Goal: Task Accomplishment & Management: Complete application form

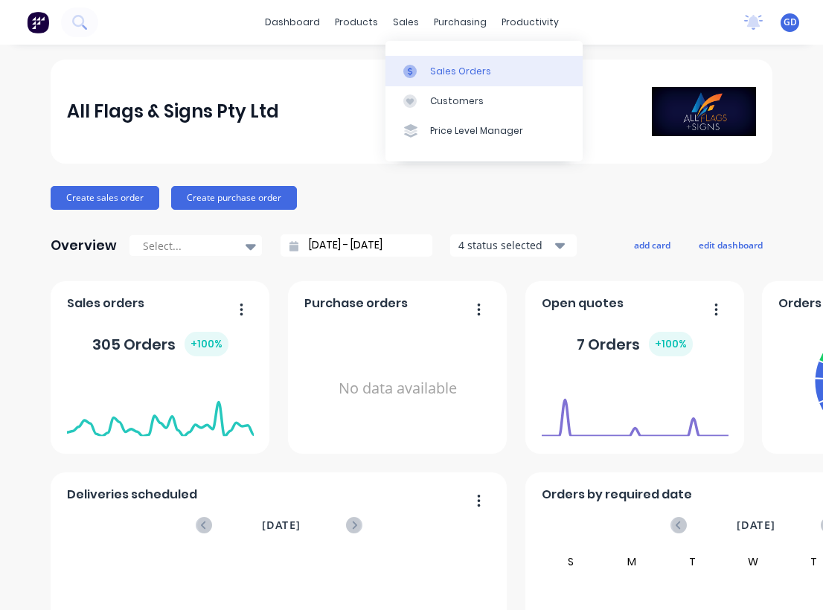
click at [446, 70] on div "Sales Orders" at bounding box center [460, 71] width 61 height 13
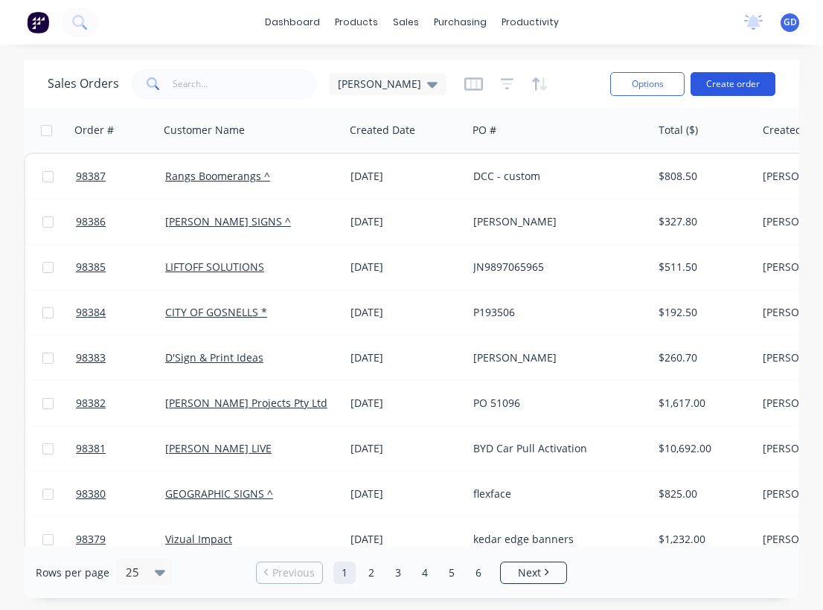
click at [747, 84] on button "Create order" at bounding box center [733, 84] width 85 height 24
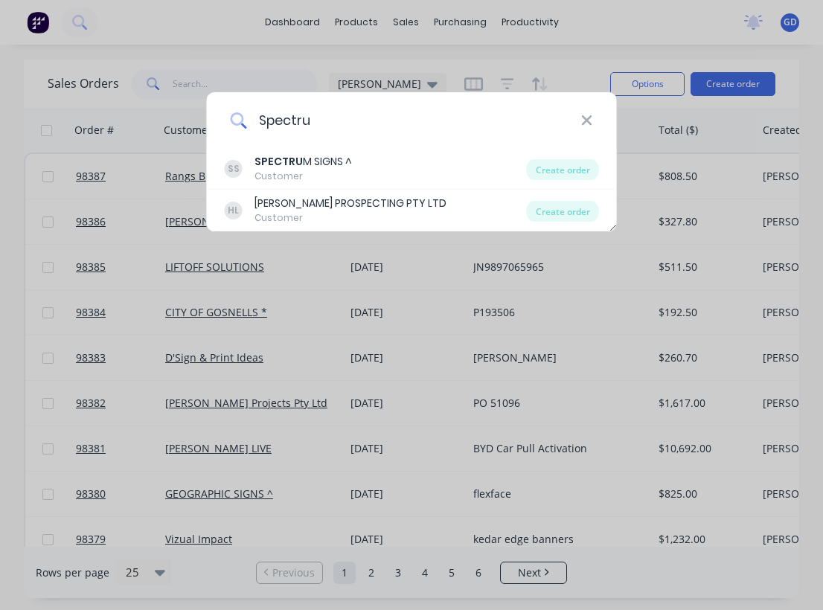
type input "Spectrum"
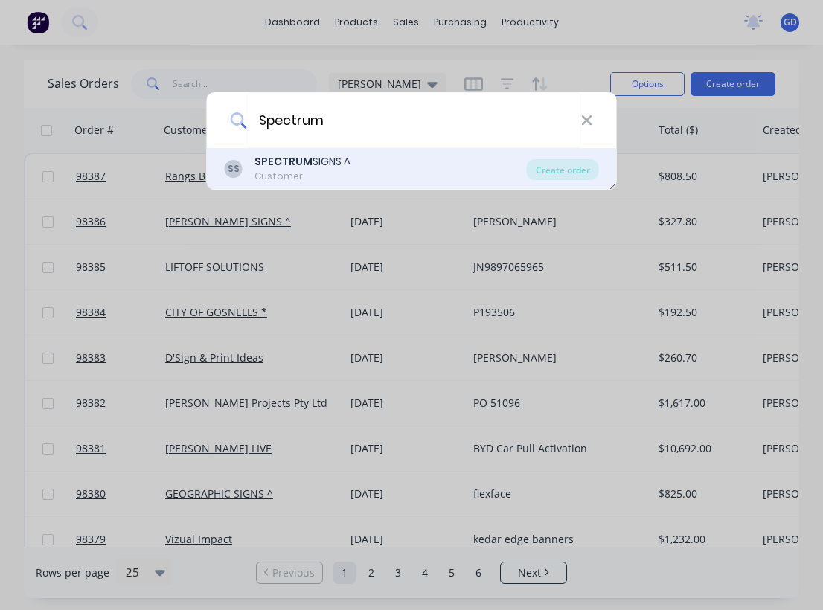
click at [331, 162] on div "SPECTRUM SIGNS ^" at bounding box center [303, 162] width 96 height 16
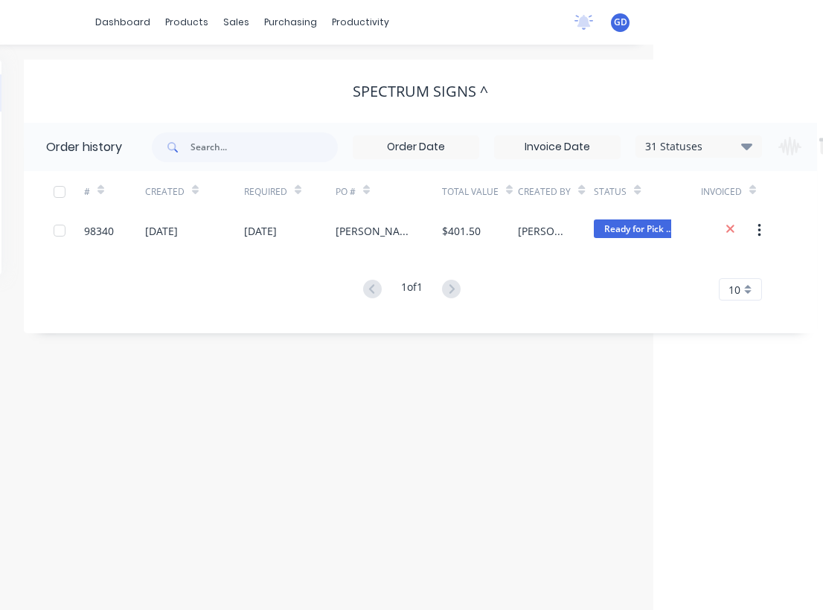
scroll to position [0, 281]
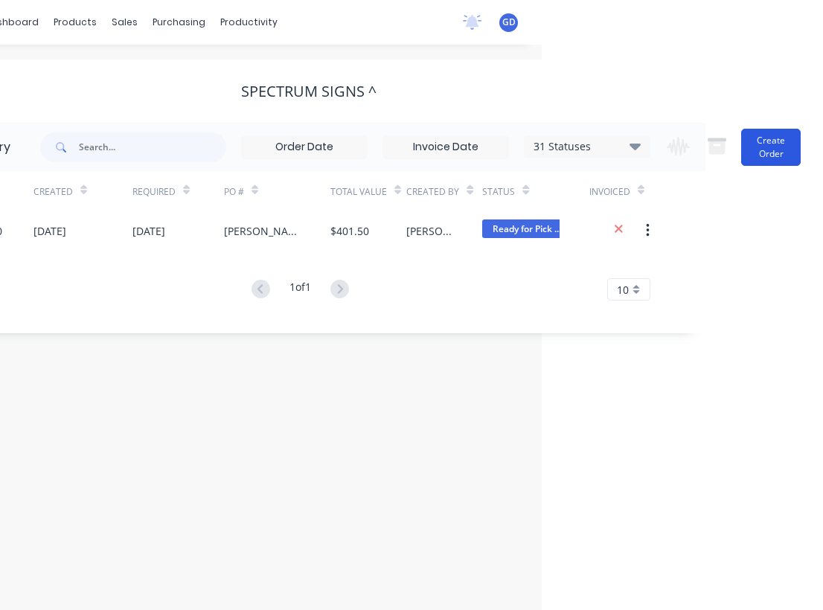
click at [782, 150] on button "Create Order" at bounding box center [771, 147] width 60 height 37
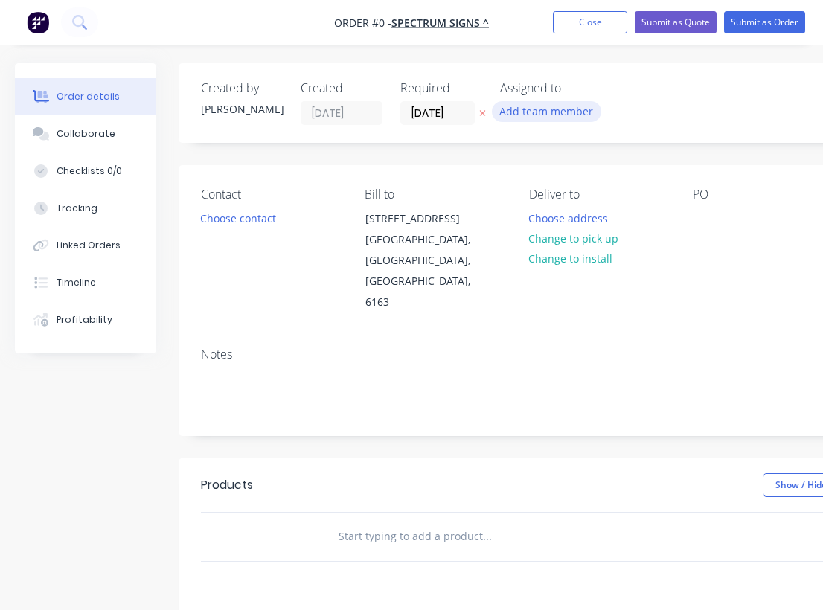
click at [547, 106] on button "Add team member" at bounding box center [546, 111] width 109 height 20
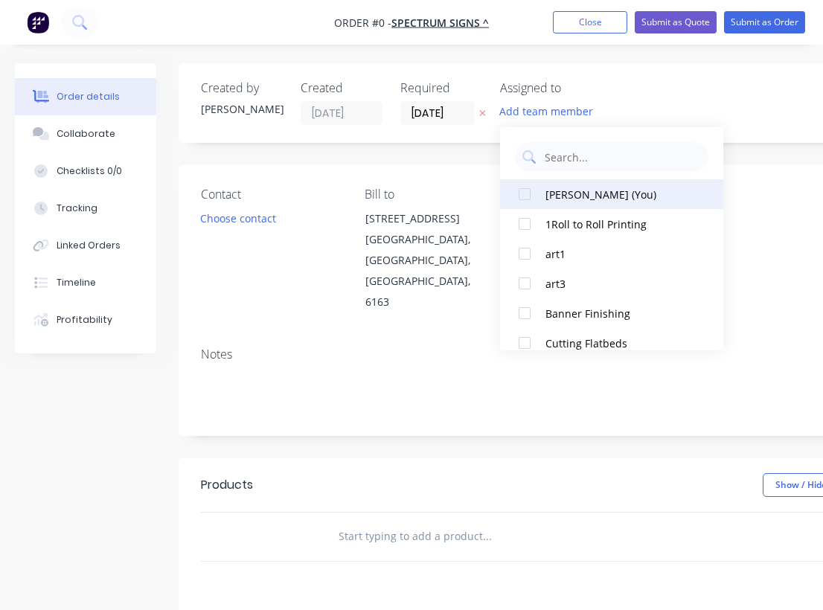
click at [554, 193] on div "[PERSON_NAME] (You)" at bounding box center [620, 195] width 149 height 16
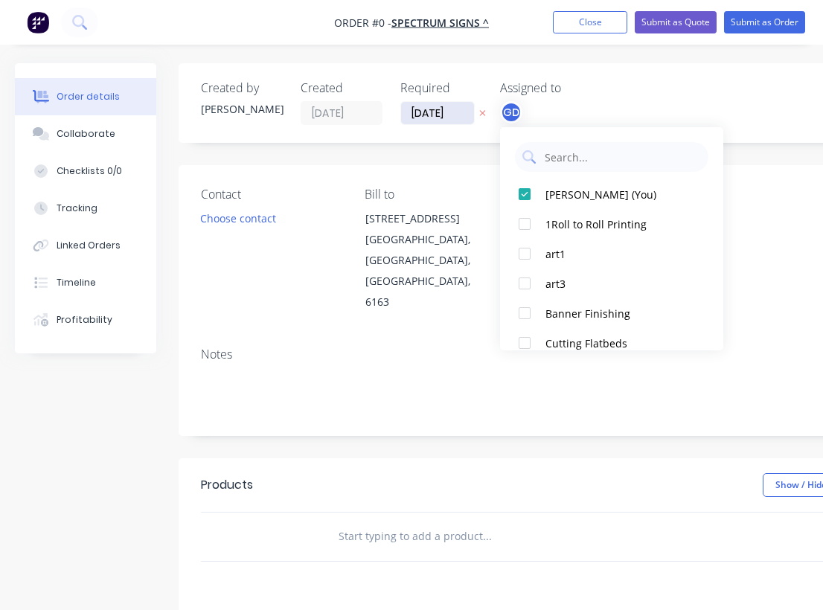
click at [435, 115] on div "Order details Collaborate Checklists 0/0 Tracking Linked Orders Timeline Profit…" at bounding box center [517, 502] width 1035 height 878
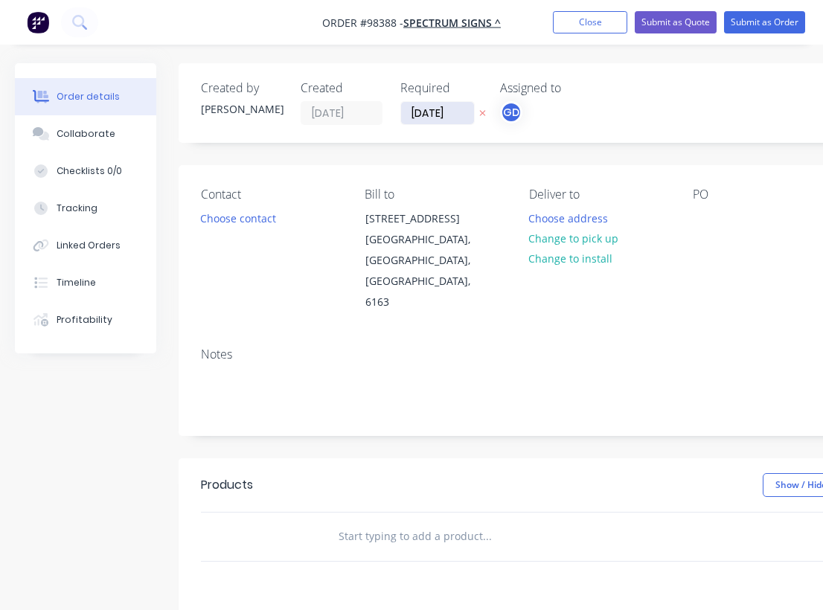
click at [429, 115] on input "[DATE]" at bounding box center [437, 113] width 73 height 22
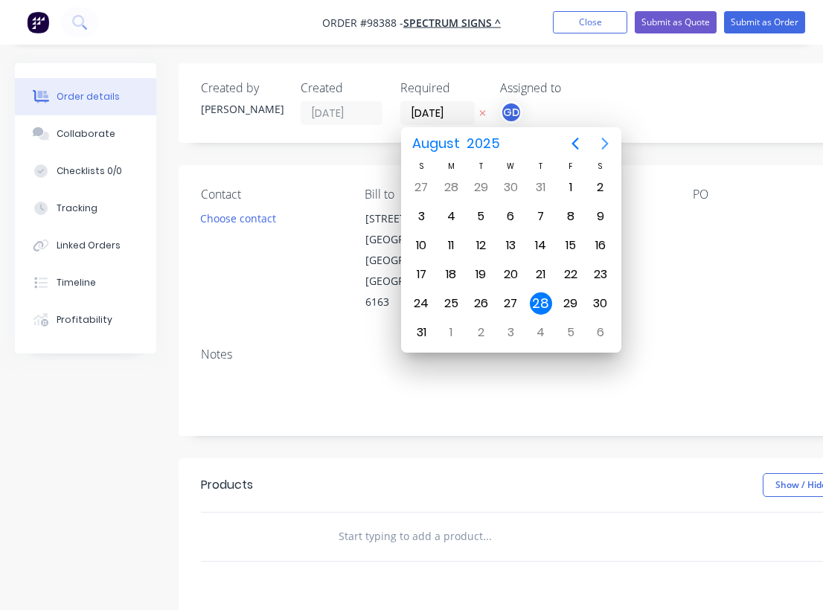
click at [602, 143] on icon "Next page" at bounding box center [605, 144] width 18 height 18
click at [480, 187] on div "2" at bounding box center [481, 187] width 22 height 22
type input "02/09/25"
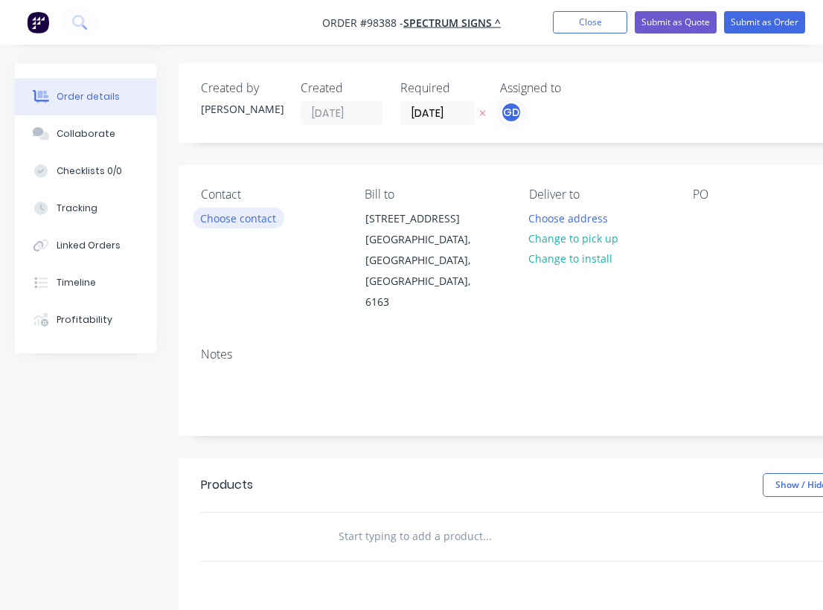
click at [259, 214] on button "Choose contact" at bounding box center [239, 218] width 92 height 20
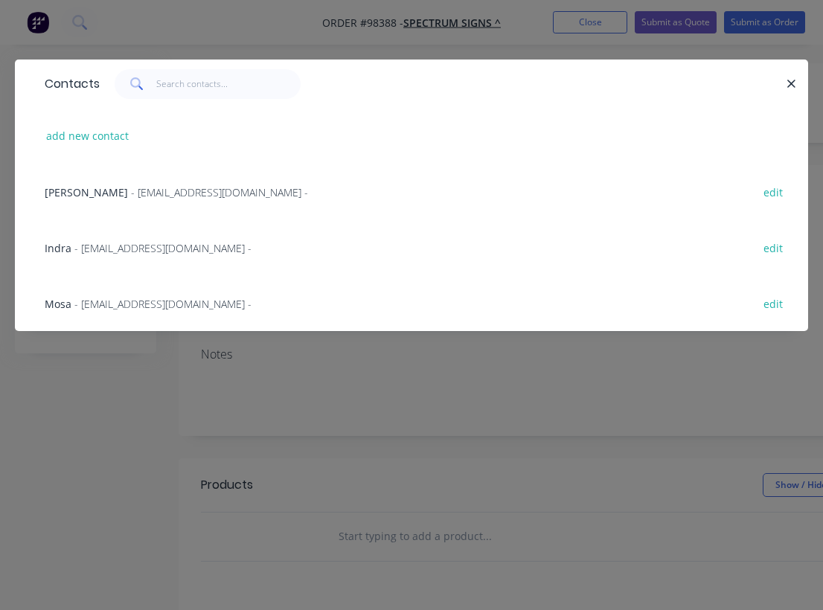
click at [66, 302] on span "Mosa" at bounding box center [58, 304] width 27 height 14
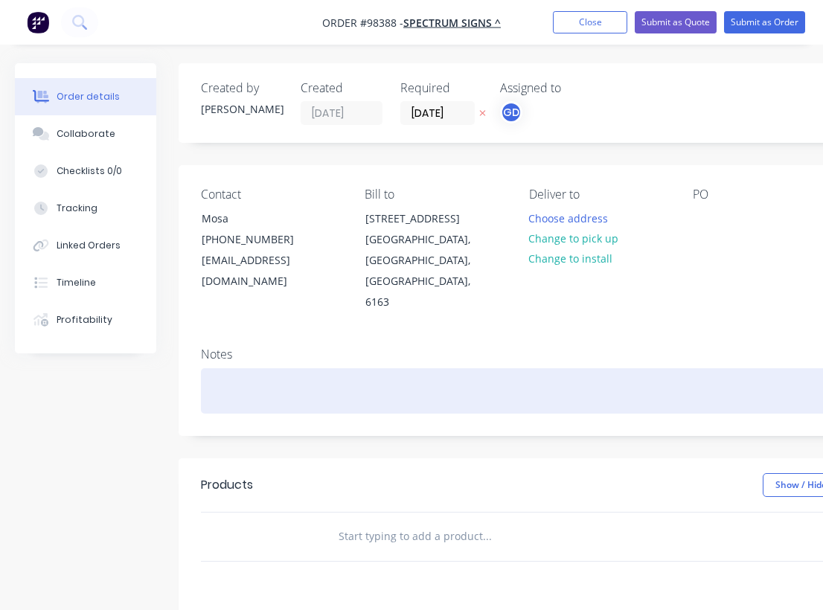
click at [202, 369] on div at bounding box center [599, 391] width 797 height 45
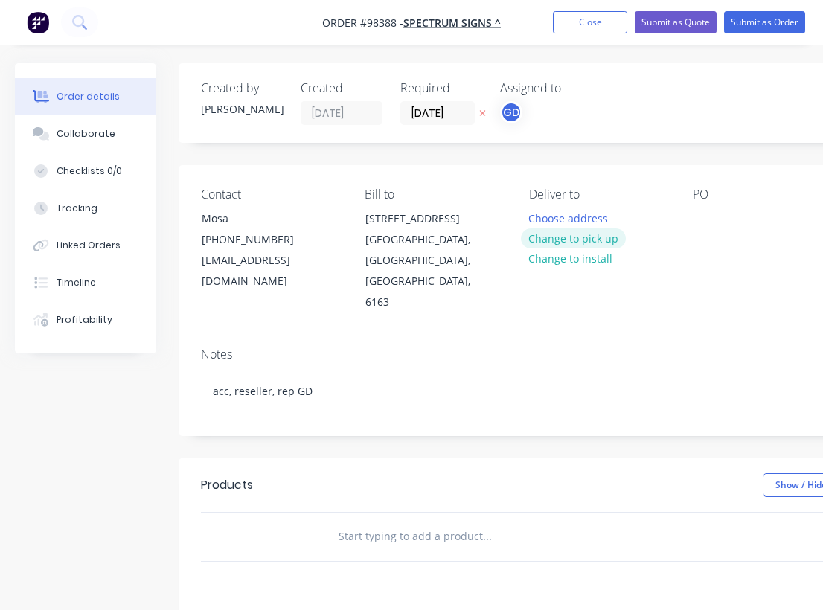
click at [570, 239] on button "Change to pick up" at bounding box center [574, 239] width 106 height 20
click at [703, 226] on div at bounding box center [705, 219] width 24 height 22
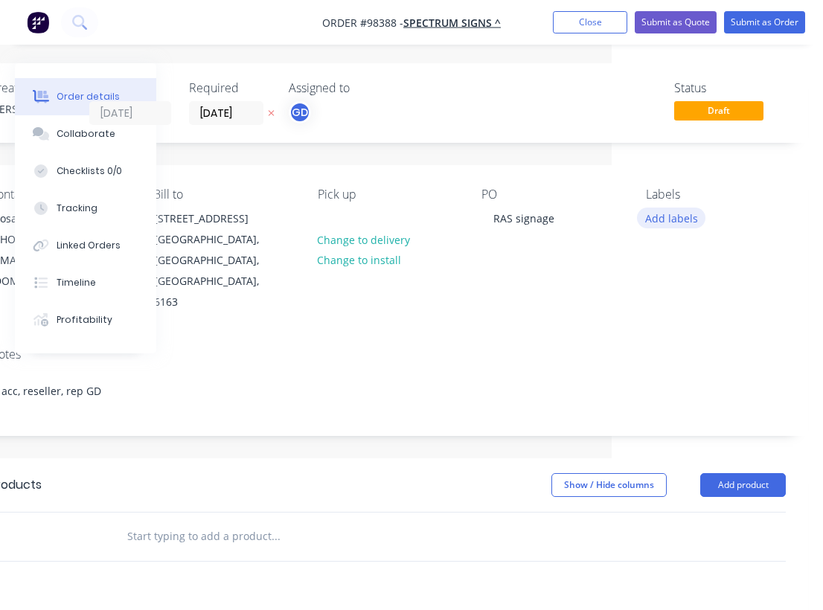
scroll to position [0, 211]
click at [671, 214] on button "Add labels" at bounding box center [671, 218] width 68 height 20
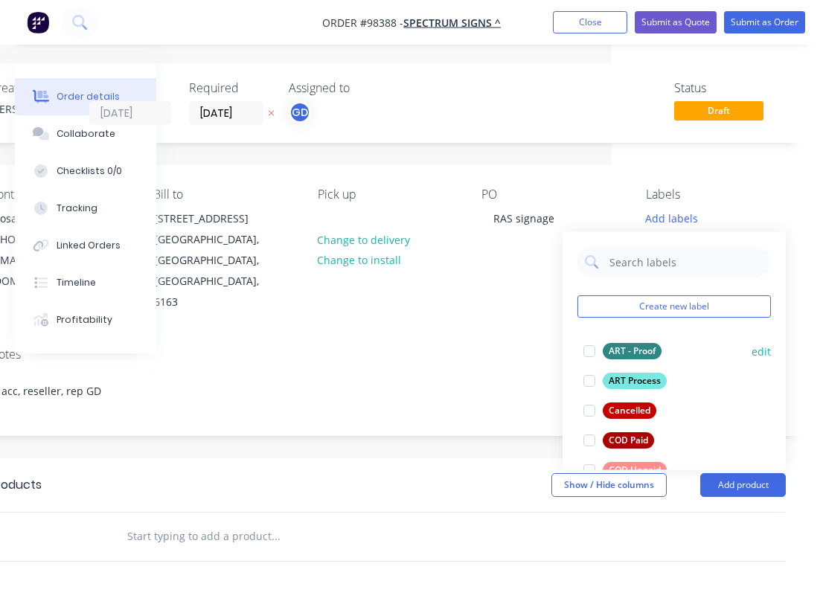
click at [628, 351] on div "ART - Proof" at bounding box center [632, 351] width 59 height 16
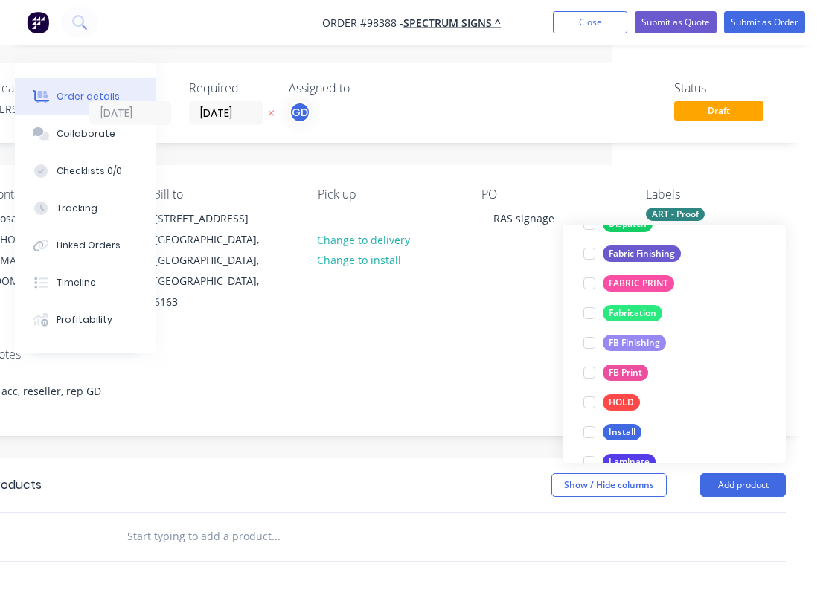
scroll to position [301, 0]
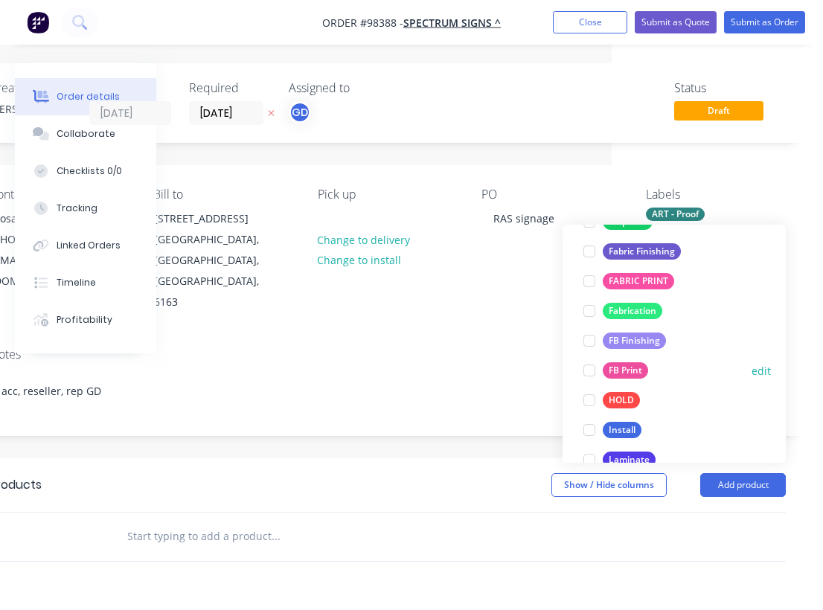
click at [634, 375] on div "FB Print" at bounding box center [625, 371] width 45 height 16
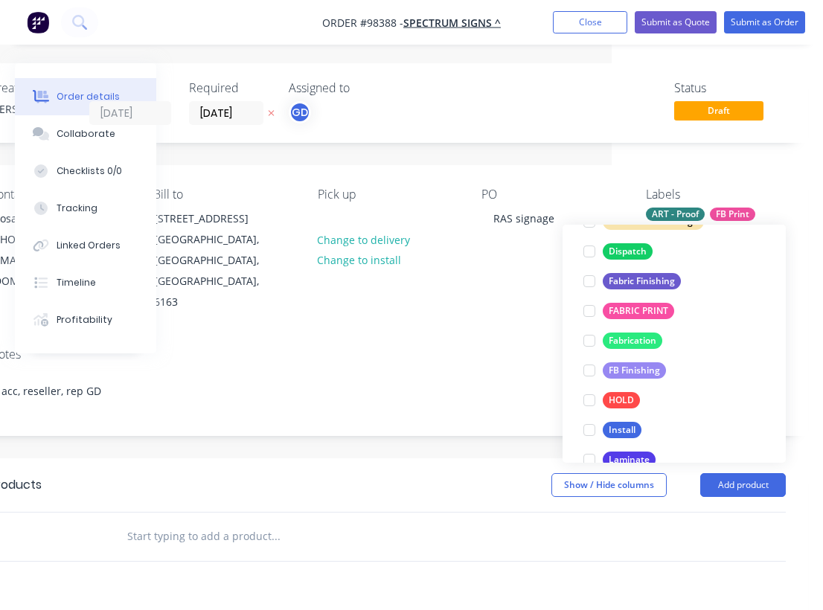
click at [634, 375] on div "FB Finishing" at bounding box center [634, 371] width 63 height 16
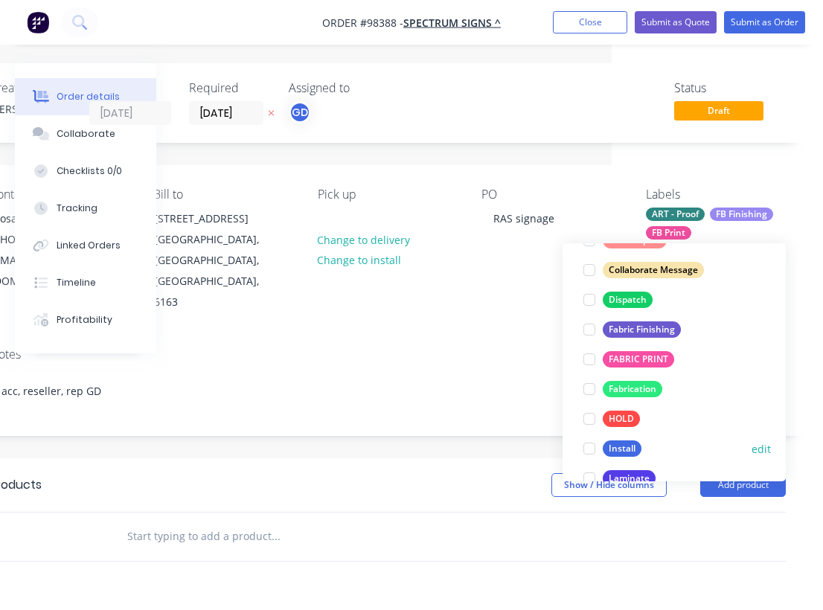
scroll to position [328, 0]
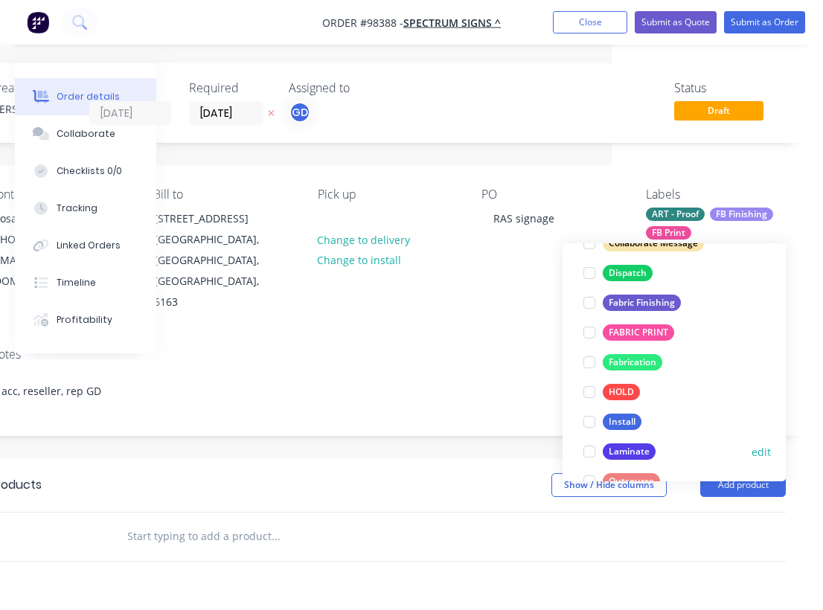
click at [636, 452] on div "Laminate" at bounding box center [629, 452] width 53 height 16
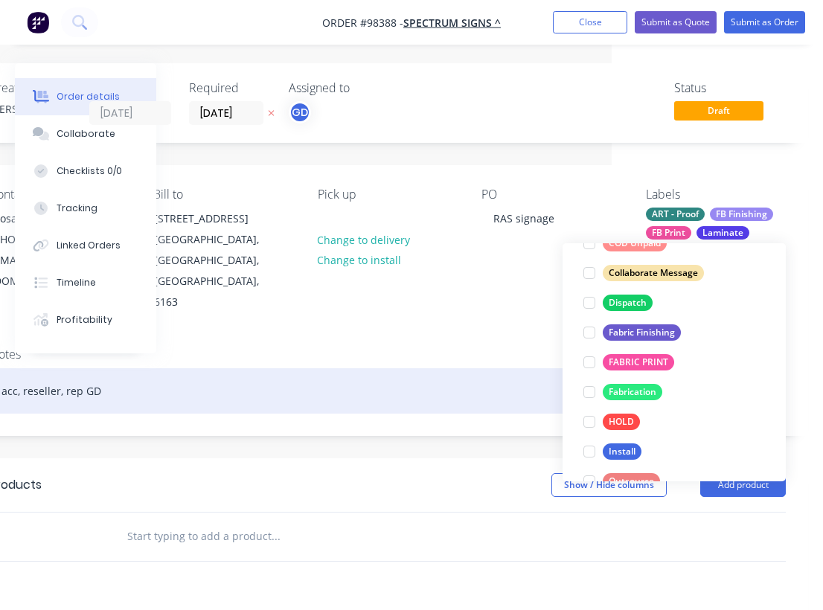
click at [459, 369] on div "acc, reseller, rep GD" at bounding box center [388, 391] width 797 height 45
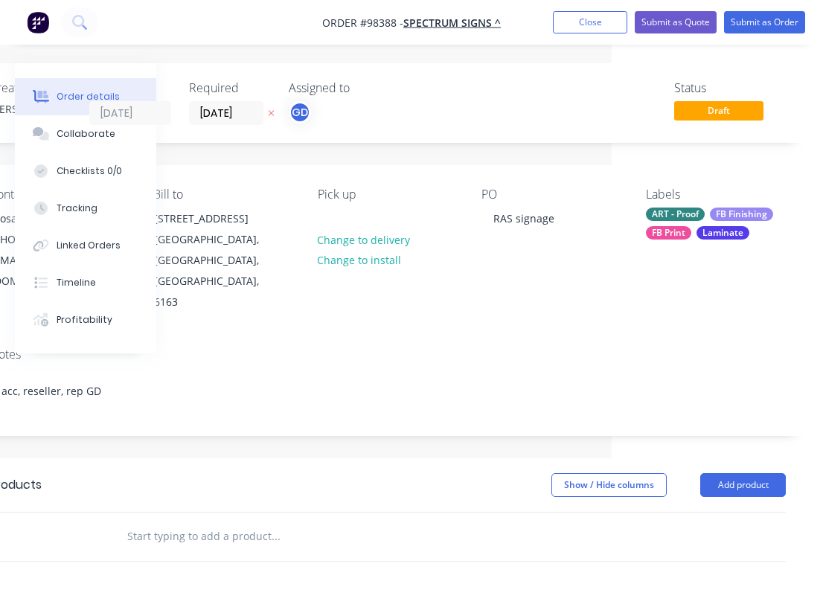
click at [165, 522] on input "text" at bounding box center [276, 537] width 298 height 30
paste input "3mm ACM with UV laminate"
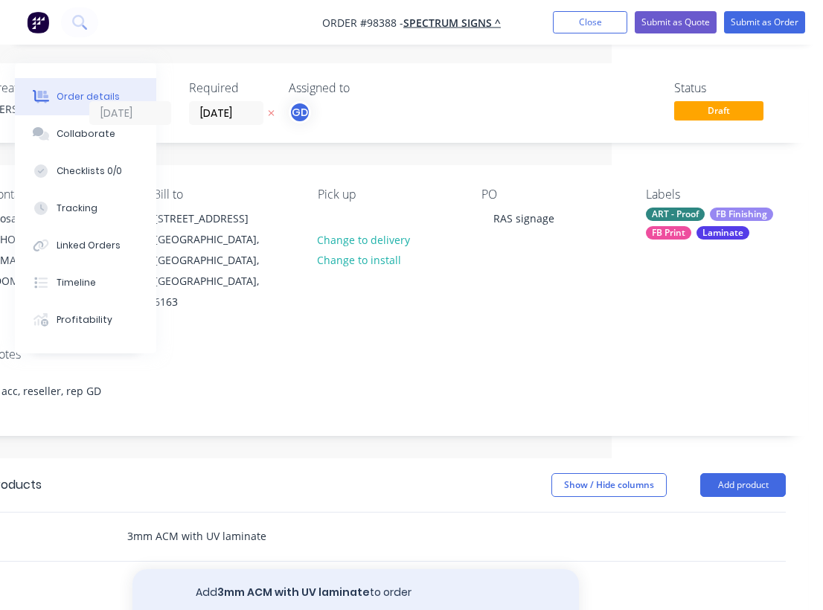
type input "3mm ACM with UV laminate"
click at [296, 570] on button "Add 3mm ACM with UV laminate to order" at bounding box center [356, 594] width 447 height 48
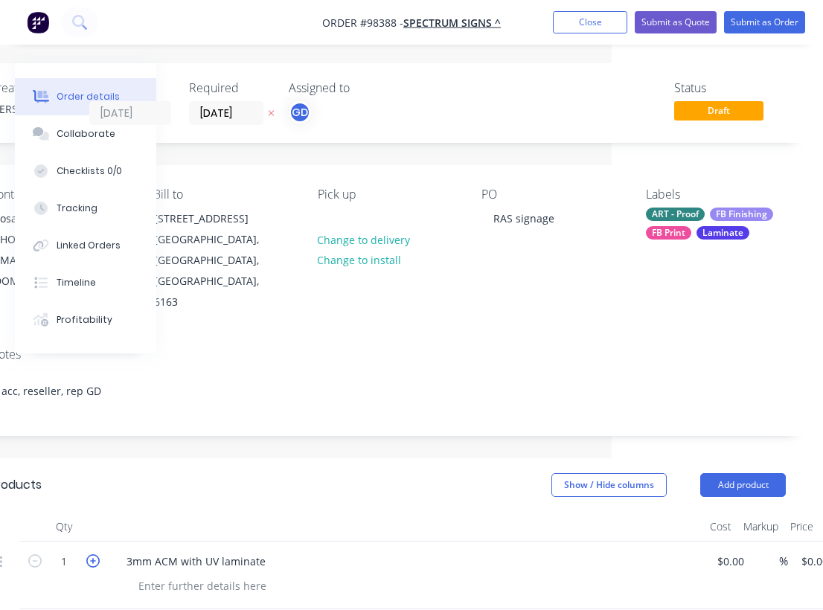
click at [95, 555] on icon "button" at bounding box center [92, 561] width 13 height 13
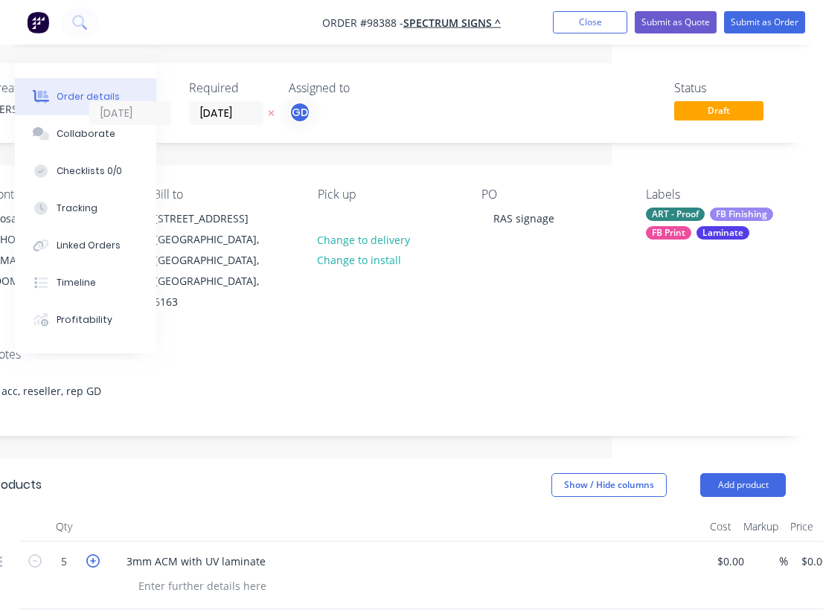
type input "6"
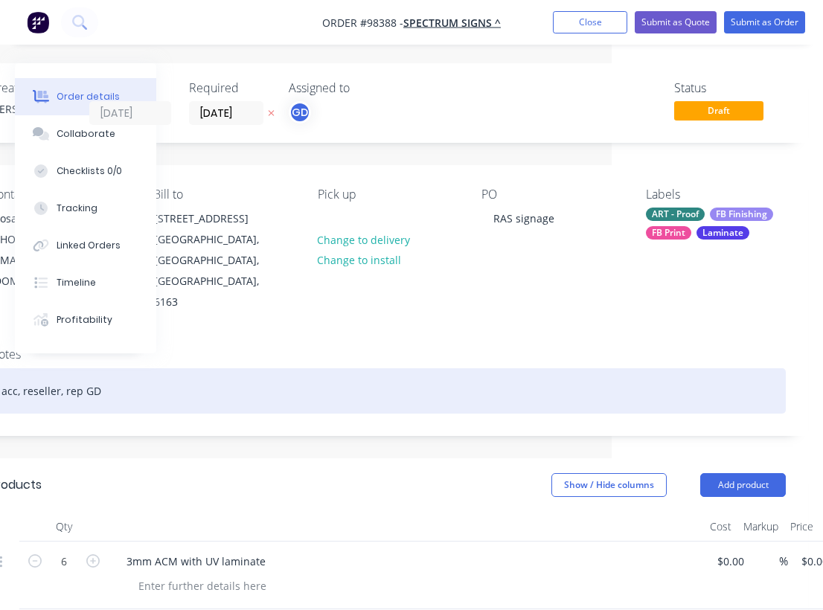
click at [477, 369] on div "acc, reseller, rep GD" at bounding box center [388, 391] width 797 height 45
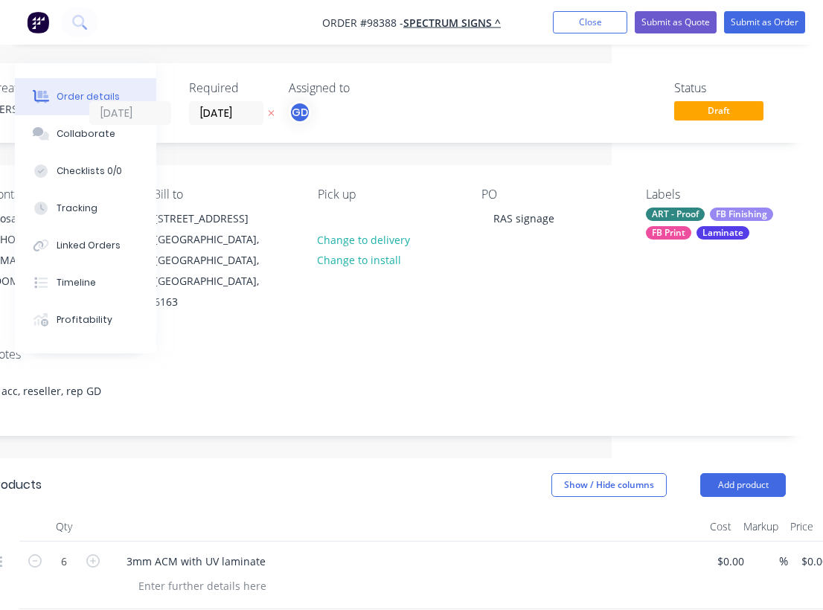
click at [168, 556] on div "3mm ACM with UV laminate" at bounding box center [407, 576] width 596 height 68
click at [161, 575] on div at bounding box center [203, 586] width 152 height 22
paste div
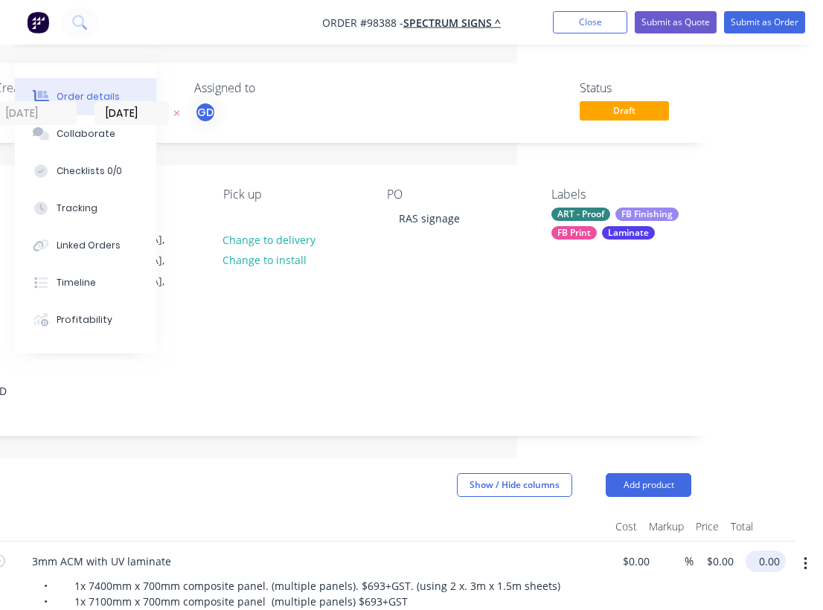
click at [769, 551] on input "0.00" at bounding box center [769, 562] width 34 height 22
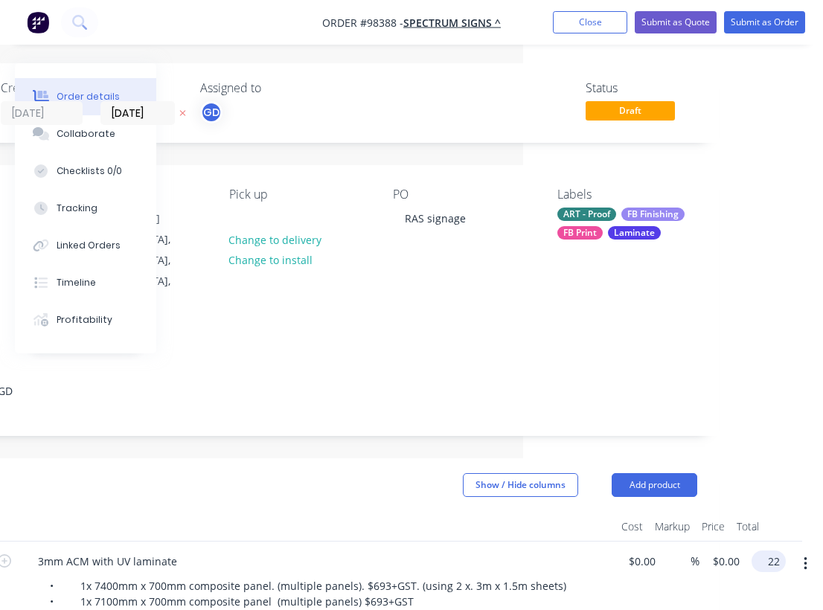
scroll to position [0, 289]
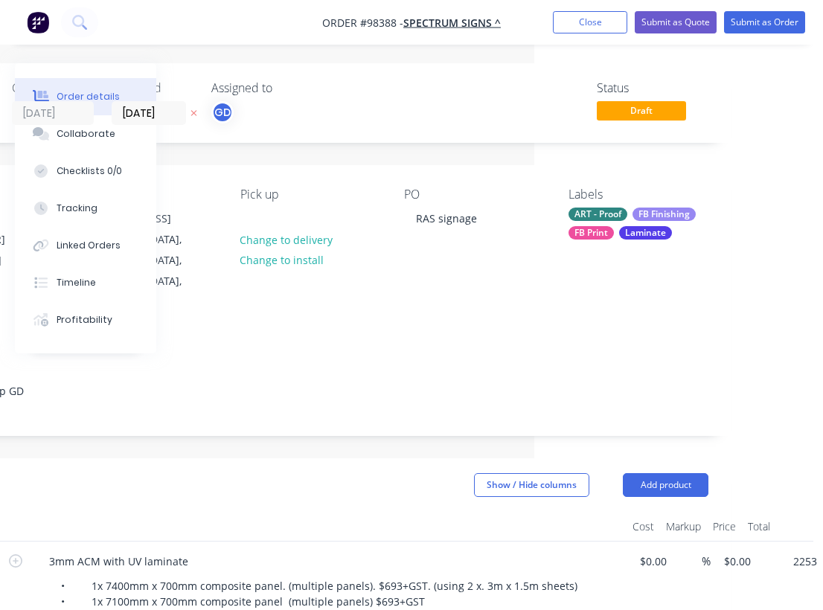
type input "$2,253.00"
type input "$375.50"
click at [470, 512] on div at bounding box center [329, 527] width 596 height 30
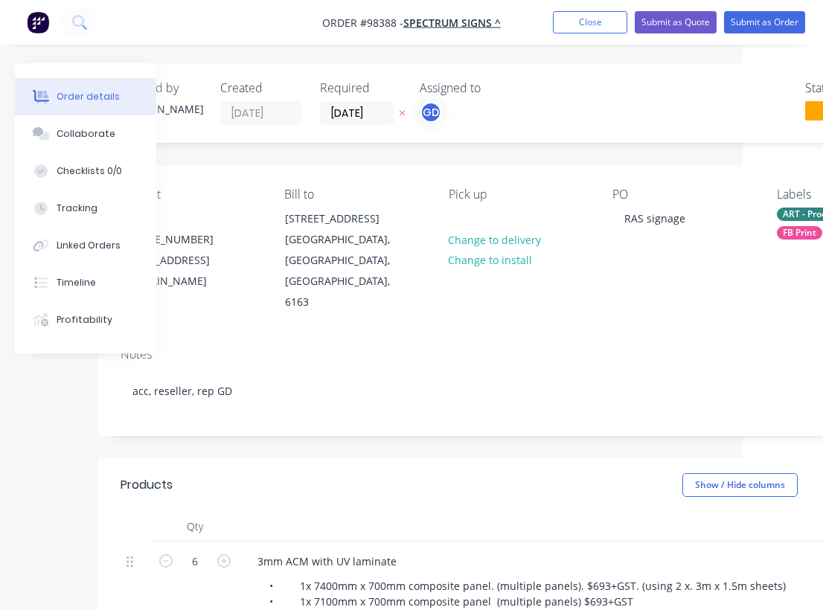
scroll to position [0, 0]
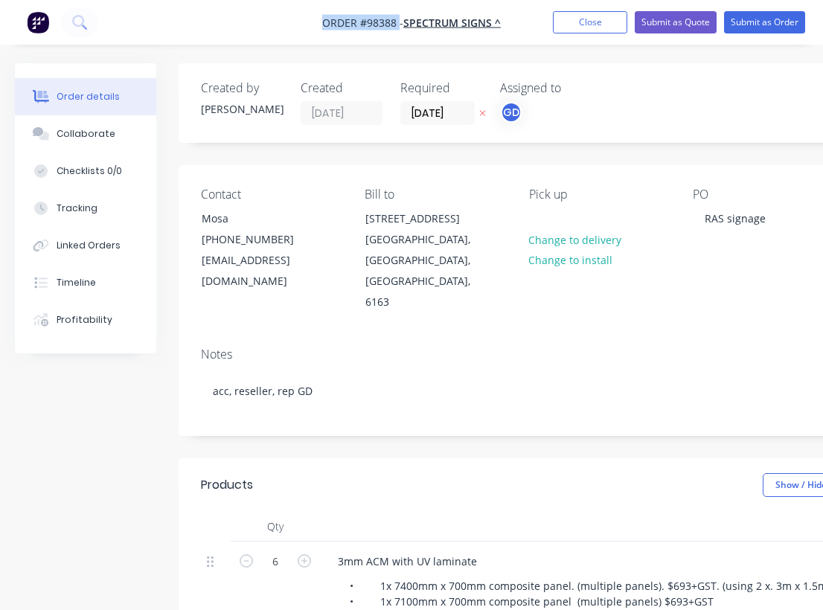
drag, startPoint x: 315, startPoint y: 16, endPoint x: 399, endPoint y: 22, distance: 84.3
click at [399, 22] on nav "Order #98388 - SPECTRUM SIGNS ^ Add product Close Submit as Quote Submit as Ord…" at bounding box center [411, 22] width 823 height 45
copy span "Order #98388"
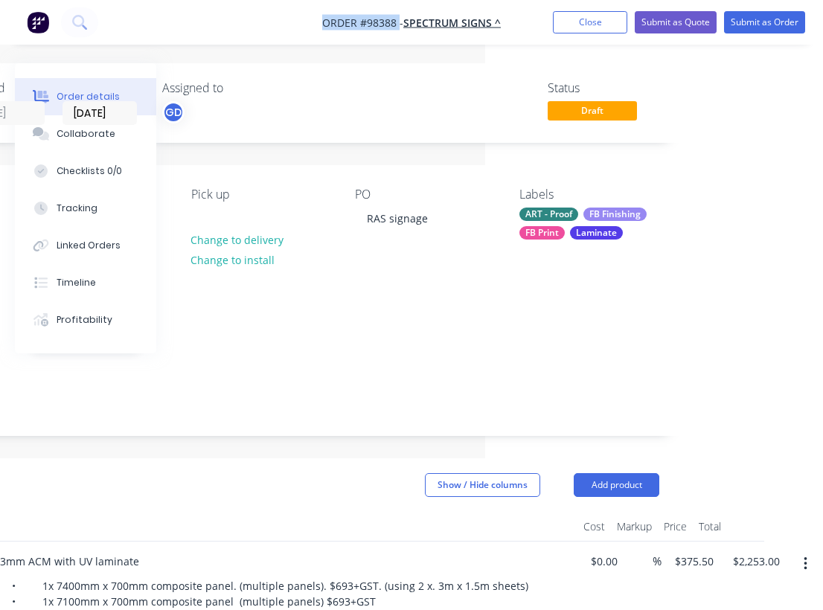
scroll to position [0, 338]
click at [583, 23] on button "Close" at bounding box center [590, 22] width 74 height 22
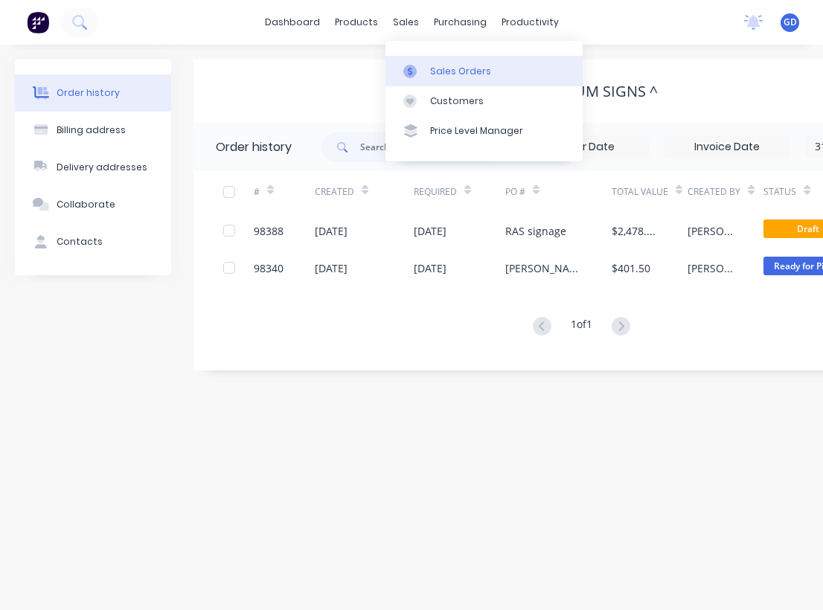
click at [453, 74] on div "Sales Orders" at bounding box center [460, 71] width 61 height 13
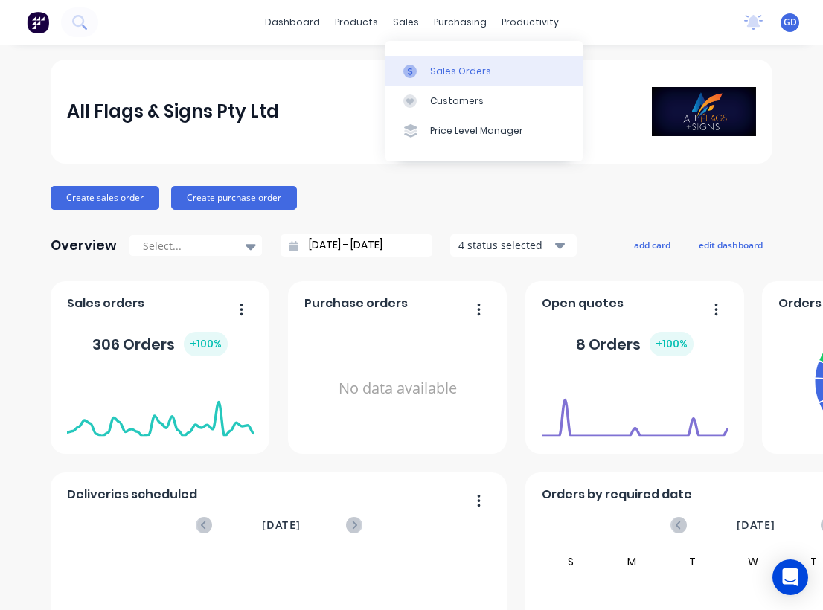
click at [434, 66] on div "Sales Orders" at bounding box center [460, 71] width 61 height 13
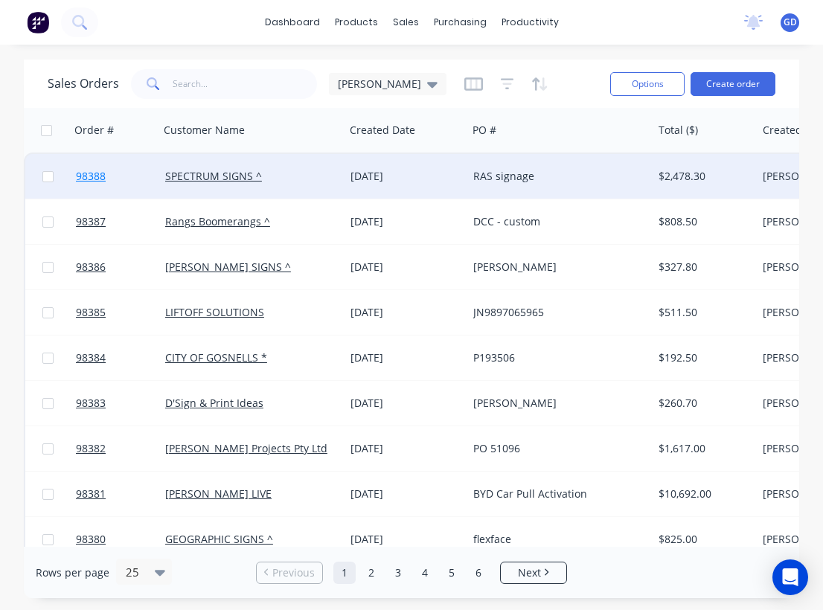
click at [101, 179] on span "98388" at bounding box center [91, 176] width 30 height 15
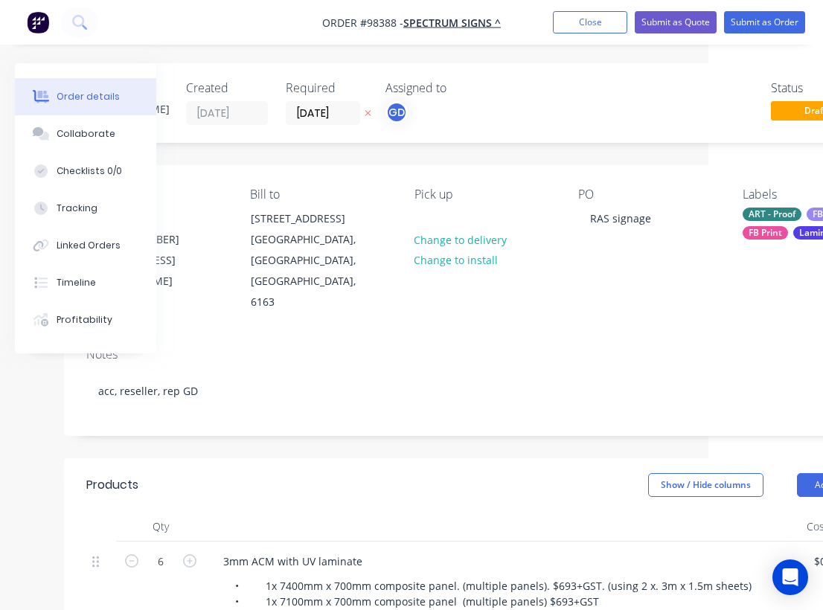
scroll to position [0, 255]
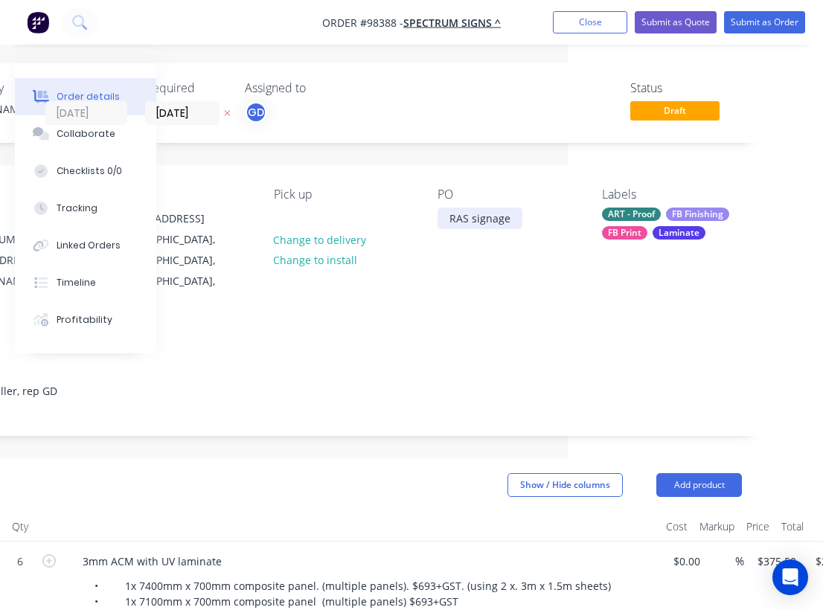
click at [514, 219] on div "RAS signage" at bounding box center [480, 219] width 85 height 22
click at [579, 28] on button "Close" at bounding box center [590, 22] width 74 height 22
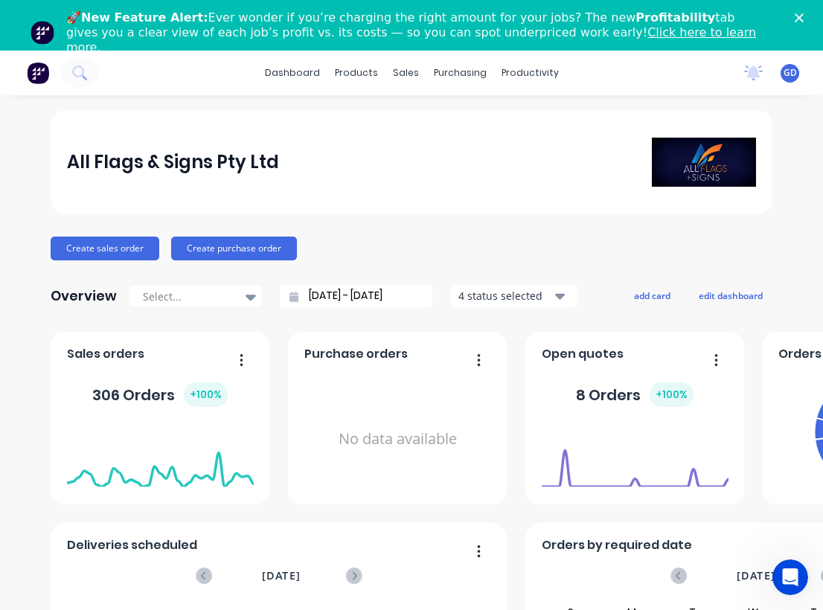
click at [804, 24] on div "🚀 New Feature Alert: Ever wonder if you’re charging the right amount for your j…" at bounding box center [411, 33] width 823 height 54
click at [800, 20] on icon "Close" at bounding box center [799, 17] width 9 height 9
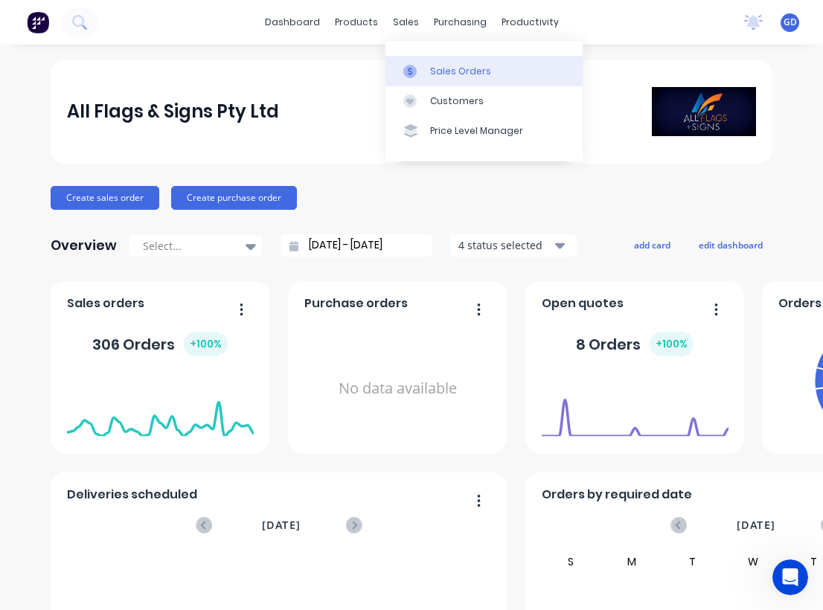
click at [450, 73] on div "Sales Orders" at bounding box center [460, 71] width 61 height 13
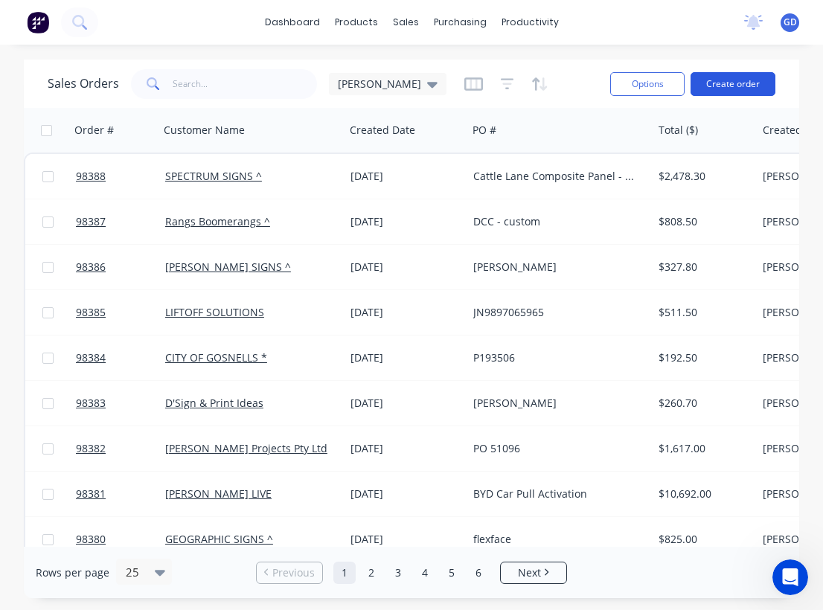
click at [748, 82] on button "Create order" at bounding box center [733, 84] width 85 height 24
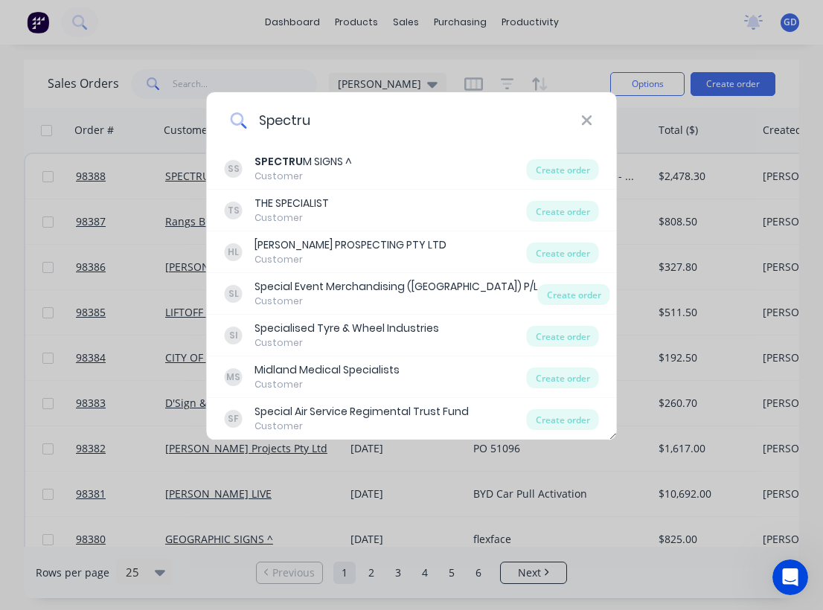
type input "Spectrum"
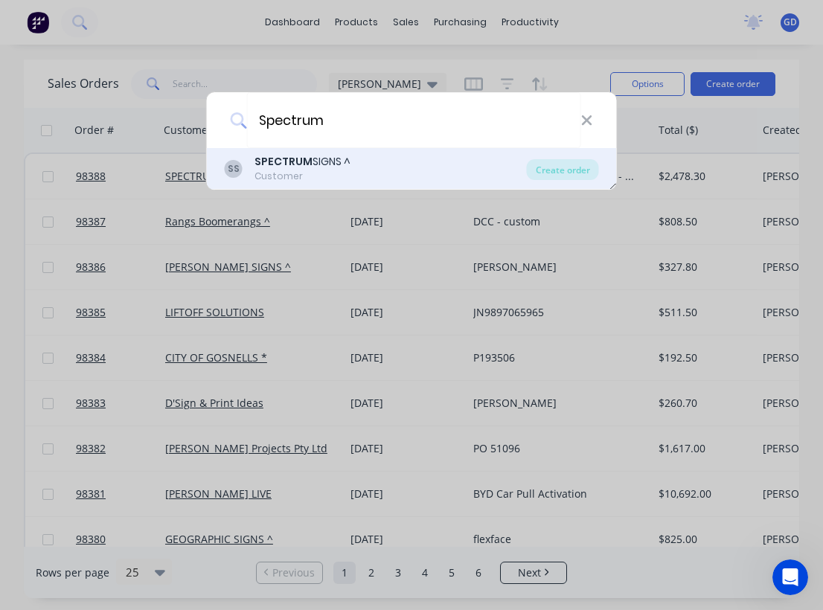
click at [290, 167] on b "SPECTRUM" at bounding box center [284, 161] width 58 height 15
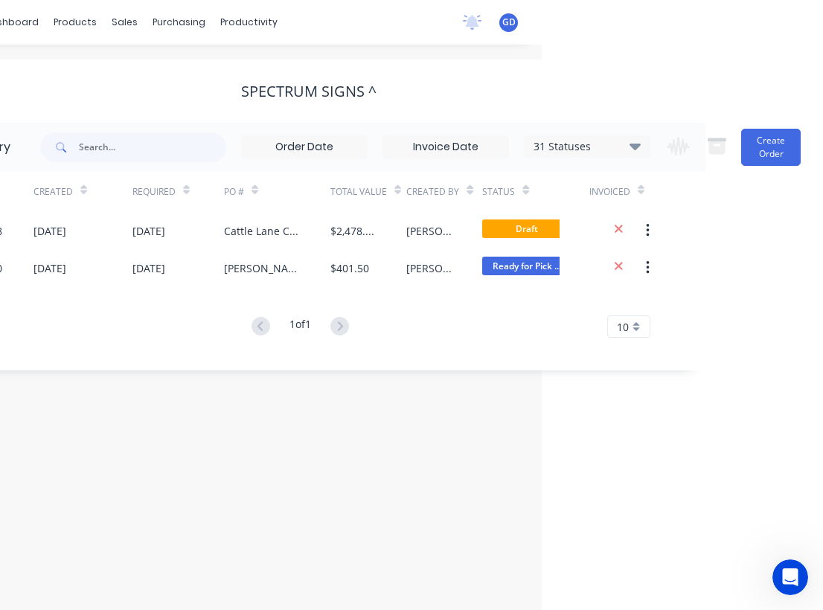
scroll to position [0, 281]
click at [768, 150] on button "Create Order" at bounding box center [771, 147] width 60 height 37
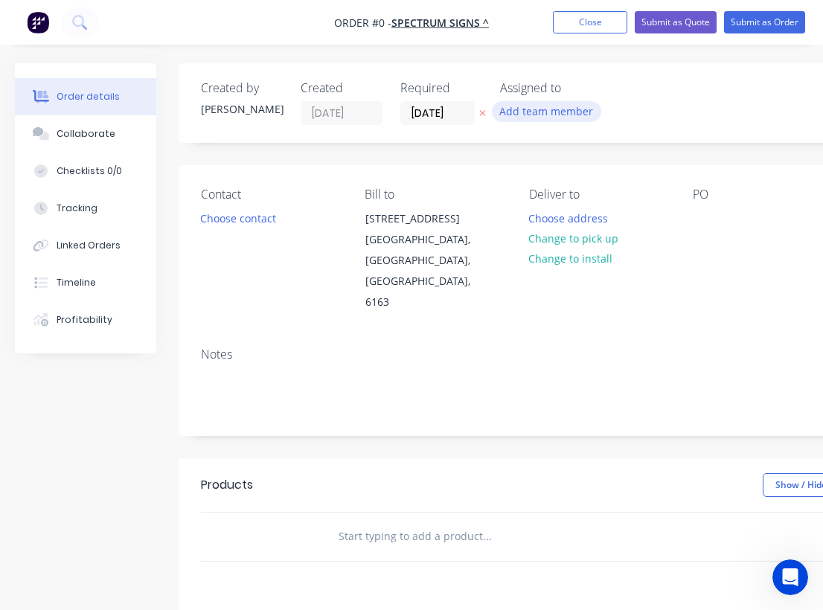
click at [553, 108] on button "Add team member" at bounding box center [546, 111] width 109 height 20
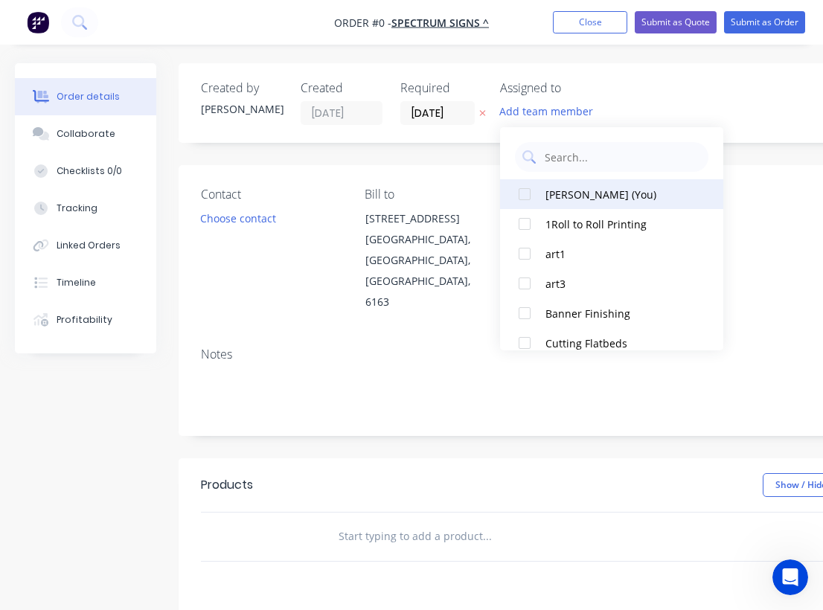
click at [535, 192] on div at bounding box center [525, 194] width 30 height 30
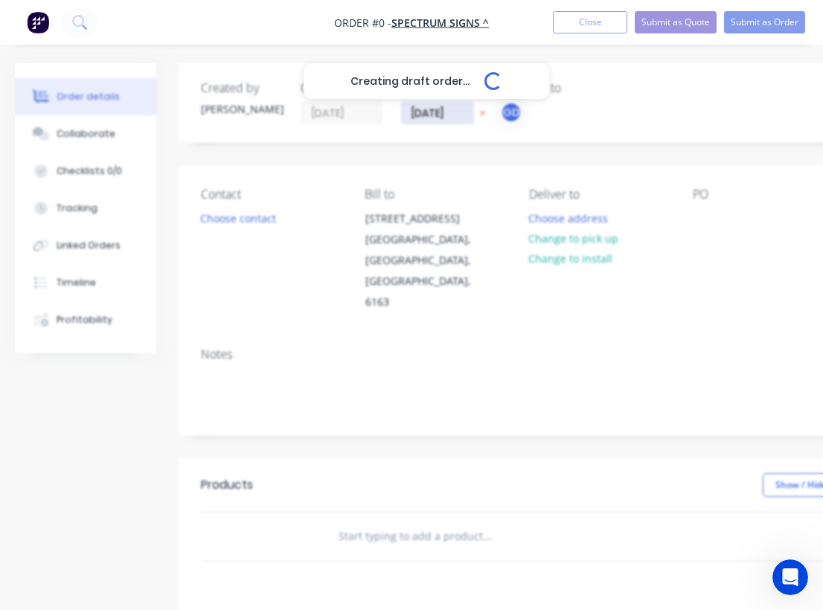
click at [438, 118] on div "Creating draft order... Loading... Order details Collaborate Checklists 0/0 Tra…" at bounding box center [517, 502] width 1035 height 878
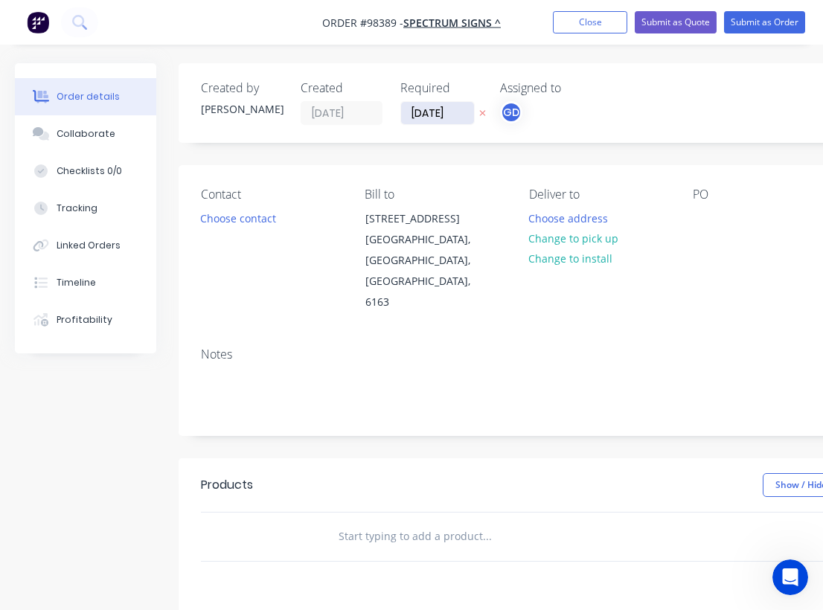
click at [429, 116] on input "[DATE]" at bounding box center [437, 113] width 73 height 22
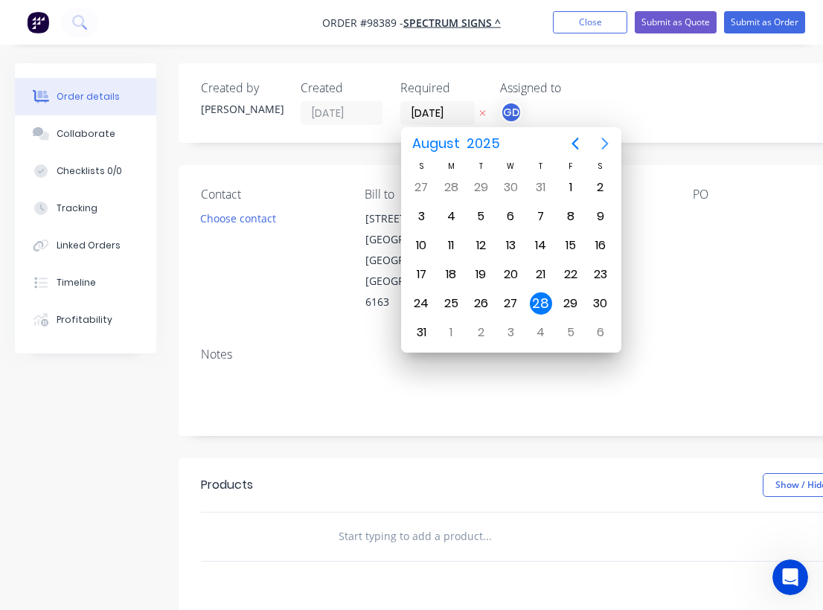
click at [599, 142] on icon "Next page" at bounding box center [605, 144] width 18 height 18
click at [509, 184] on div "3" at bounding box center [511, 187] width 22 height 22
type input "[DATE]"
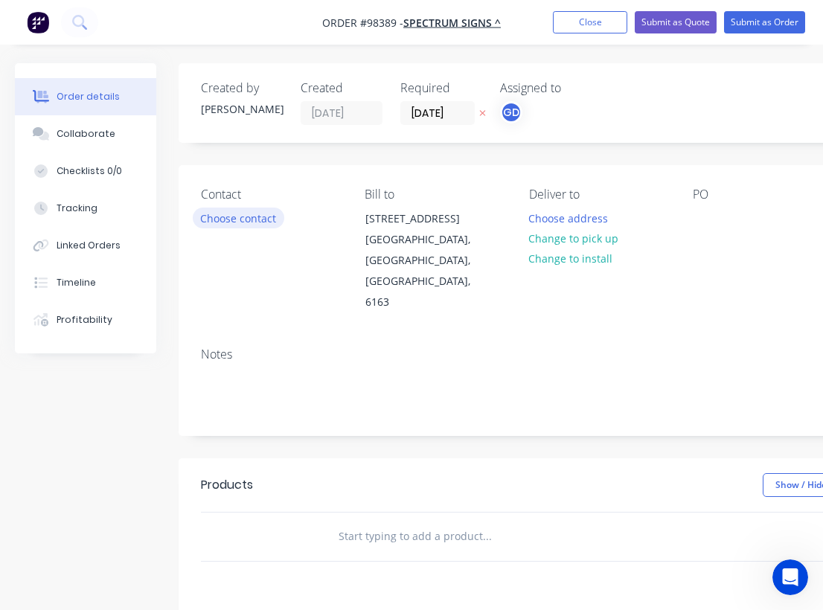
click at [234, 224] on button "Choose contact" at bounding box center [239, 218] width 92 height 20
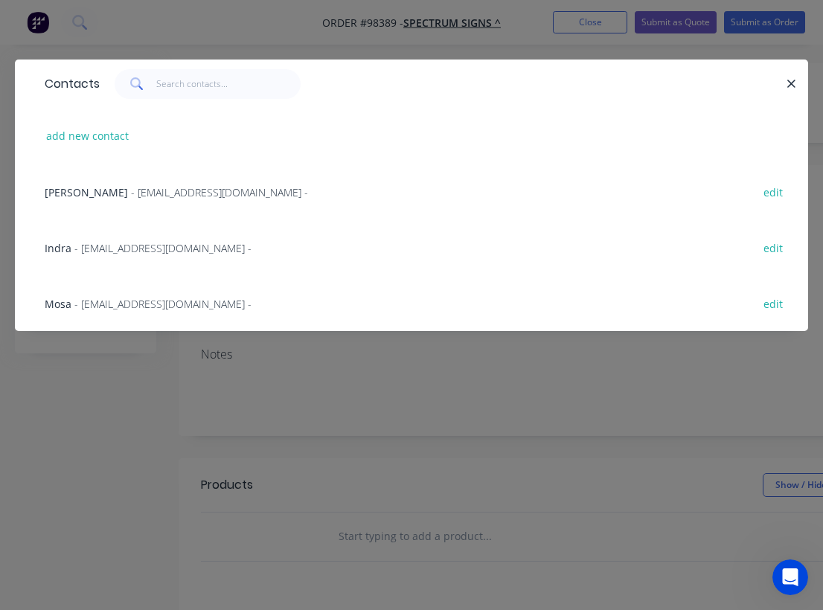
click at [68, 304] on span "Mosa" at bounding box center [58, 304] width 27 height 14
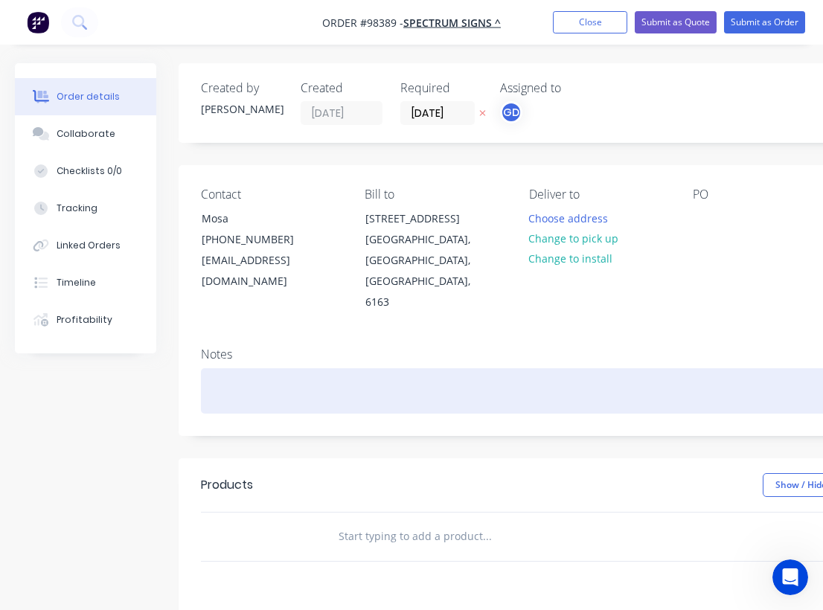
click at [205, 369] on div at bounding box center [599, 391] width 797 height 45
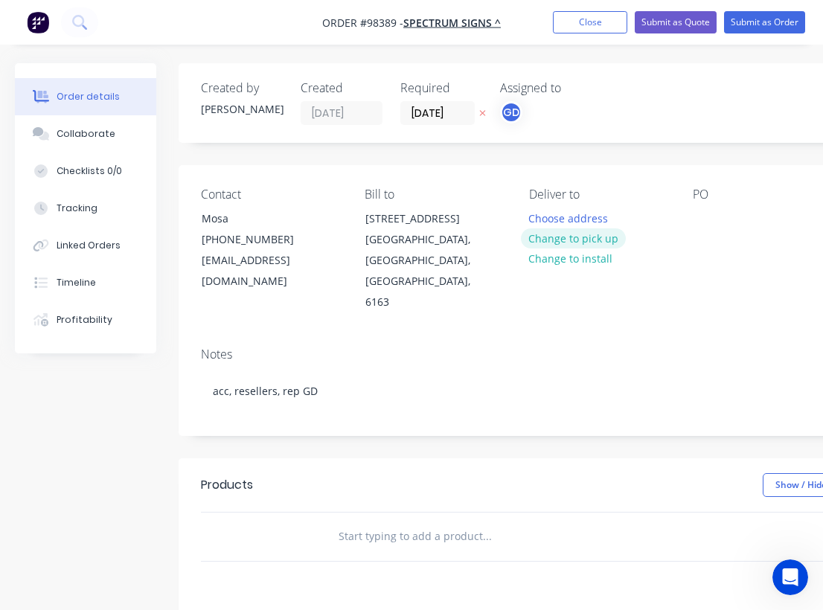
click at [572, 243] on button "Change to pick up" at bounding box center [574, 239] width 106 height 20
click at [711, 213] on div at bounding box center [705, 219] width 24 height 22
click at [671, 282] on div "Contact Mosa [PHONE_NUMBER] [EMAIL_ADDRESS][DOMAIN_NAME] Bill to [STREET_ADDRES…" at bounding box center [599, 250] width 841 height 170
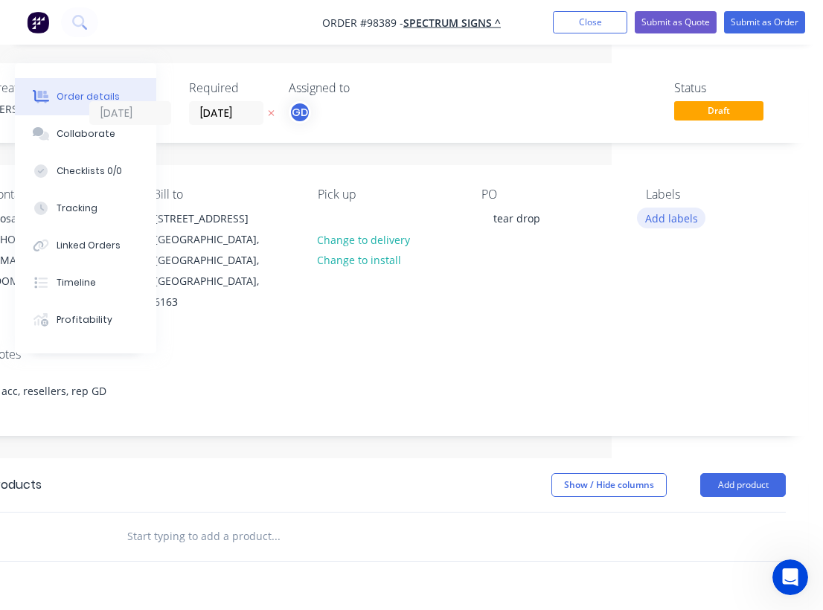
click at [672, 211] on button "Add labels" at bounding box center [671, 218] width 68 height 20
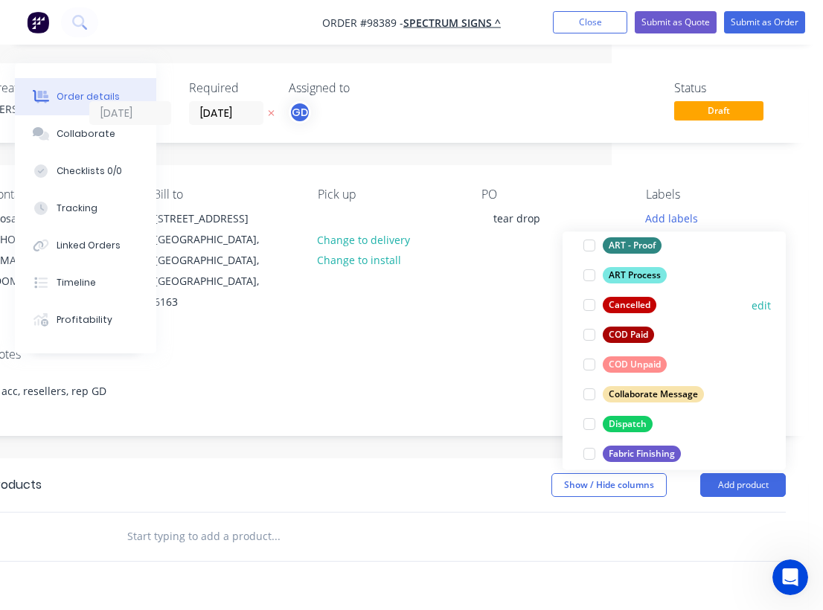
scroll to position [113, 0]
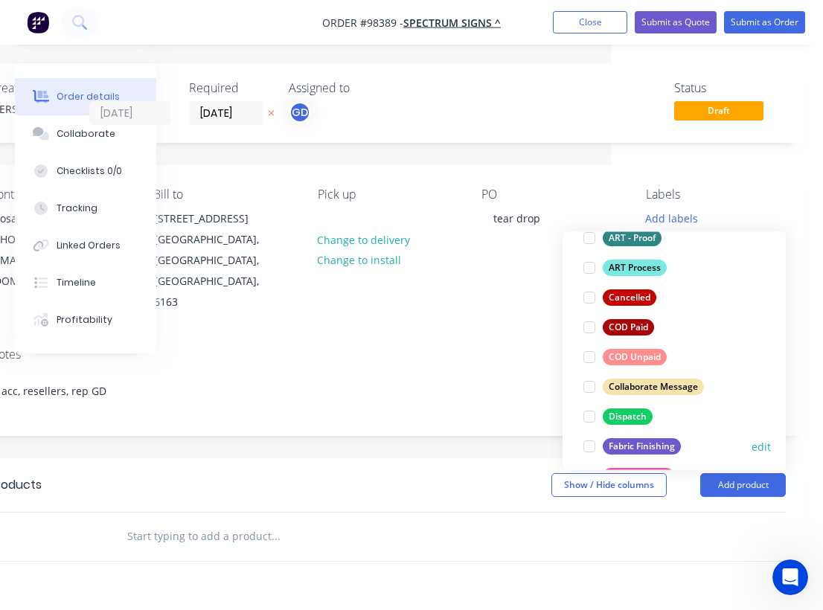
click at [650, 436] on button "Fabric Finishing" at bounding box center [632, 446] width 109 height 21
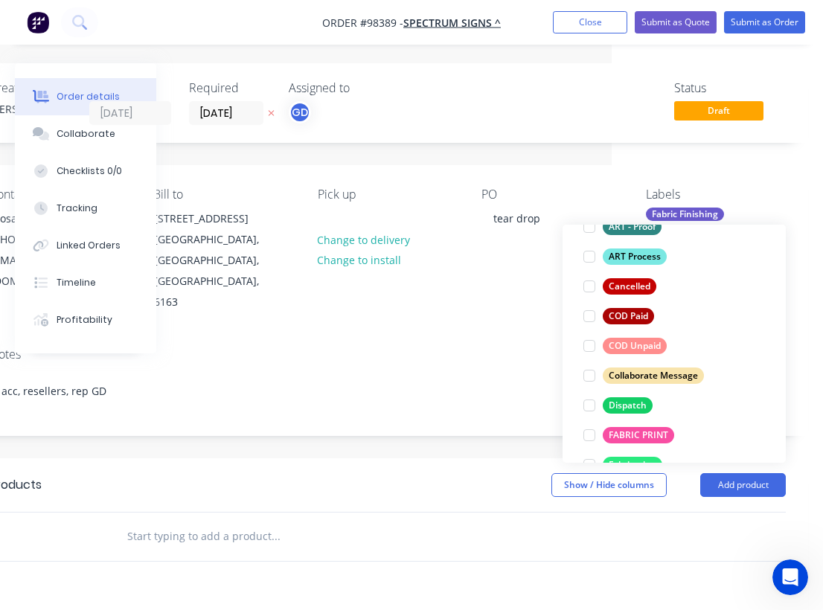
scroll to position [149, 0]
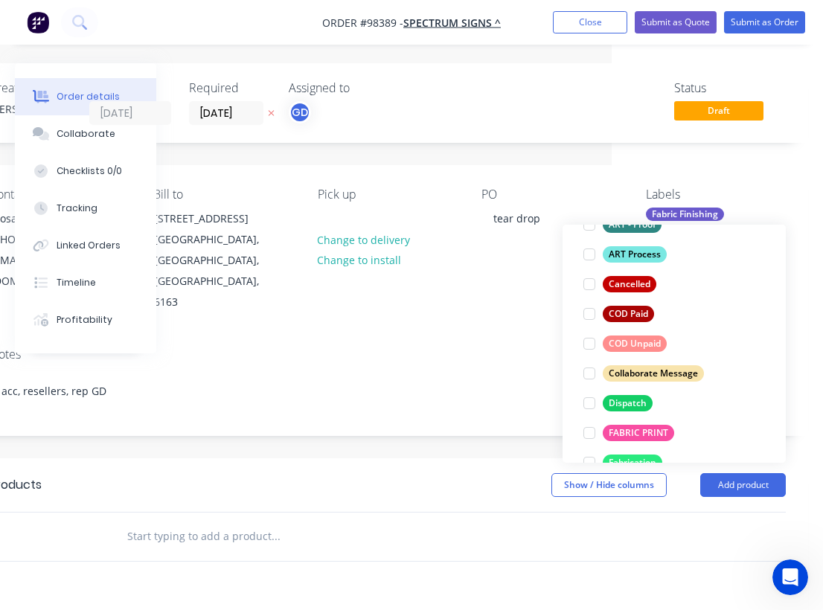
click at [650, 436] on div "FABRIC PRINT" at bounding box center [638, 433] width 71 height 16
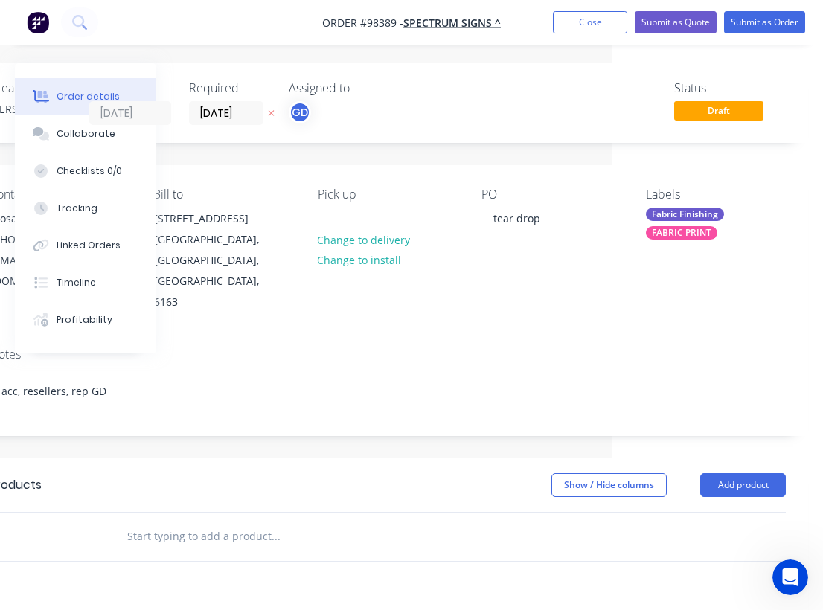
click at [264, 522] on input "text" at bounding box center [276, 537] width 298 height 30
click at [205, 522] on input "text" at bounding box center [276, 537] width 298 height 30
paste input "Teardrop 3 m Medium , double sided , 1 Medium Pole kit, , 1 x Ground Spike."
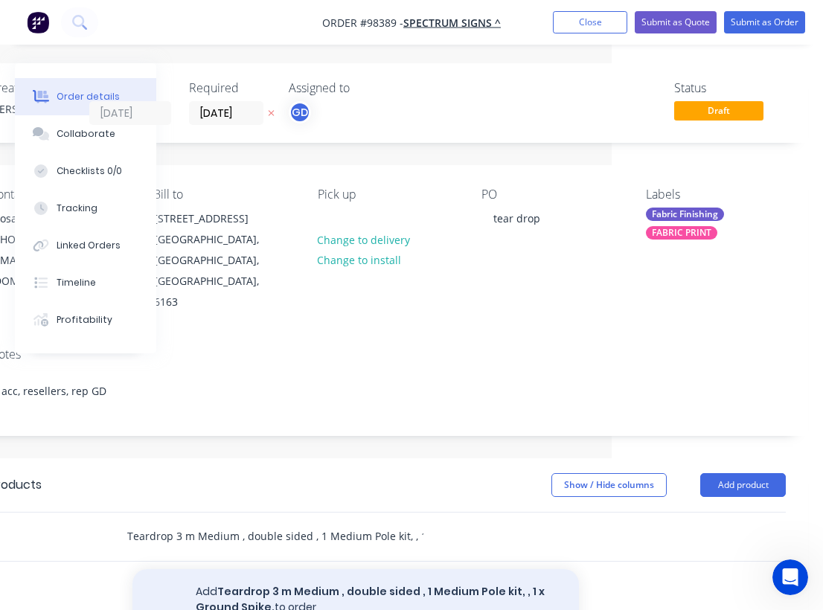
type input "Teardrop 3 m Medium , double sided , 1 Medium Pole kit, , 1 x Ground Spike."
click at [374, 570] on button "Add Teardrop 3 m Medium , double sided , 1 Medium Pole kit, , 1 x Ground Spike.…" at bounding box center [356, 600] width 447 height 61
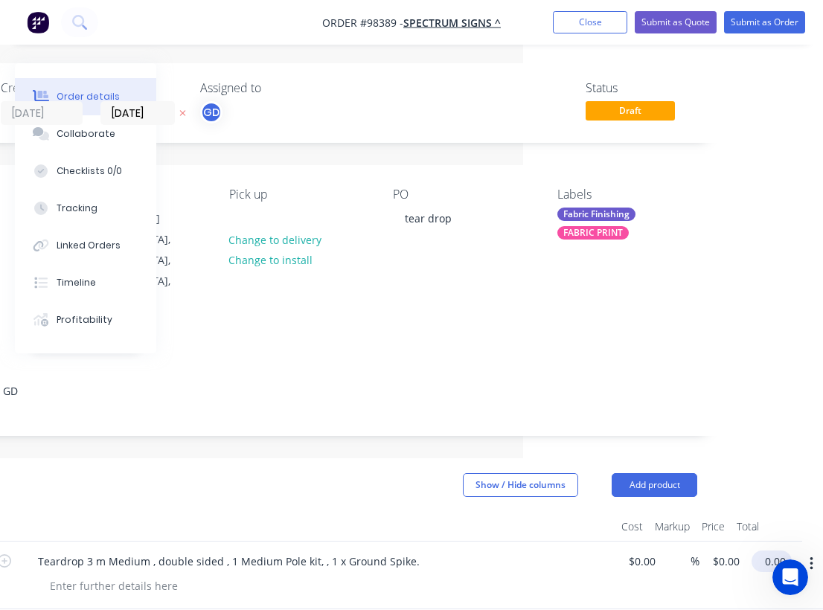
click at [767, 551] on input "0.00" at bounding box center [775, 562] width 34 height 22
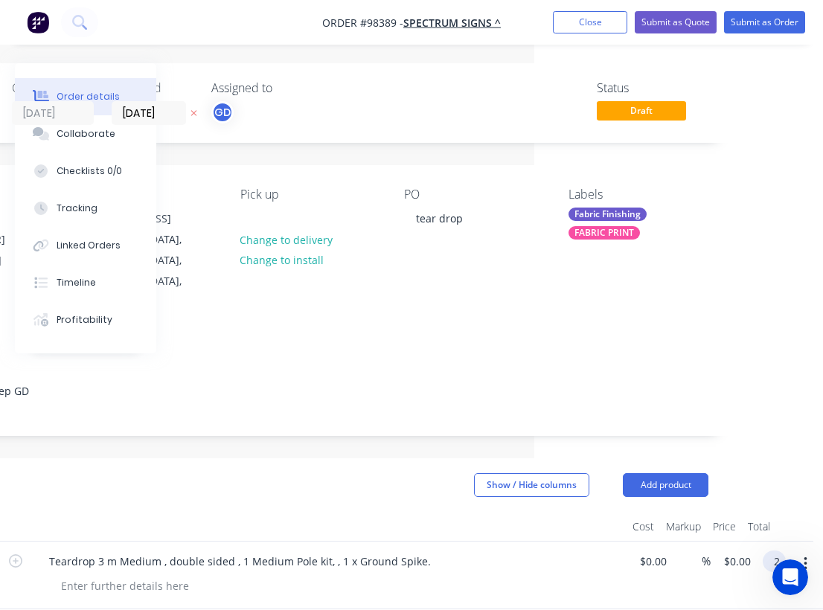
scroll to position [0, 289]
type input "225"
type input "$225.00"
click at [412, 512] on div at bounding box center [329, 527] width 596 height 30
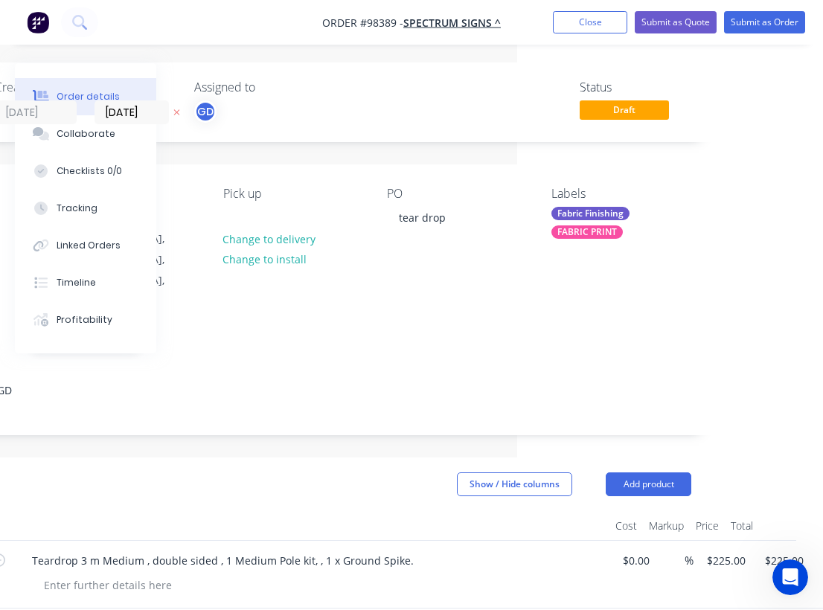
scroll to position [1, 0]
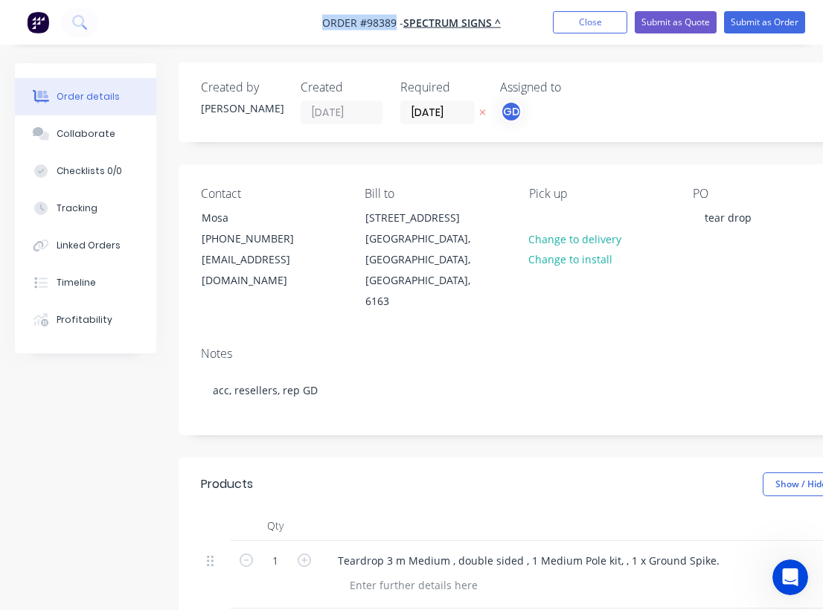
drag, startPoint x: 311, startPoint y: 19, endPoint x: 394, endPoint y: 25, distance: 82.8
click at [394, 25] on nav "Order #98389 - SPECTRUM SIGNS ^ Add product Close Submit as Quote Submit as Ord…" at bounding box center [411, 22] width 823 height 45
copy span "Order #98389"
click at [583, 25] on button "Close" at bounding box center [590, 22] width 74 height 22
